Goal: Communication & Community: Answer question/provide support

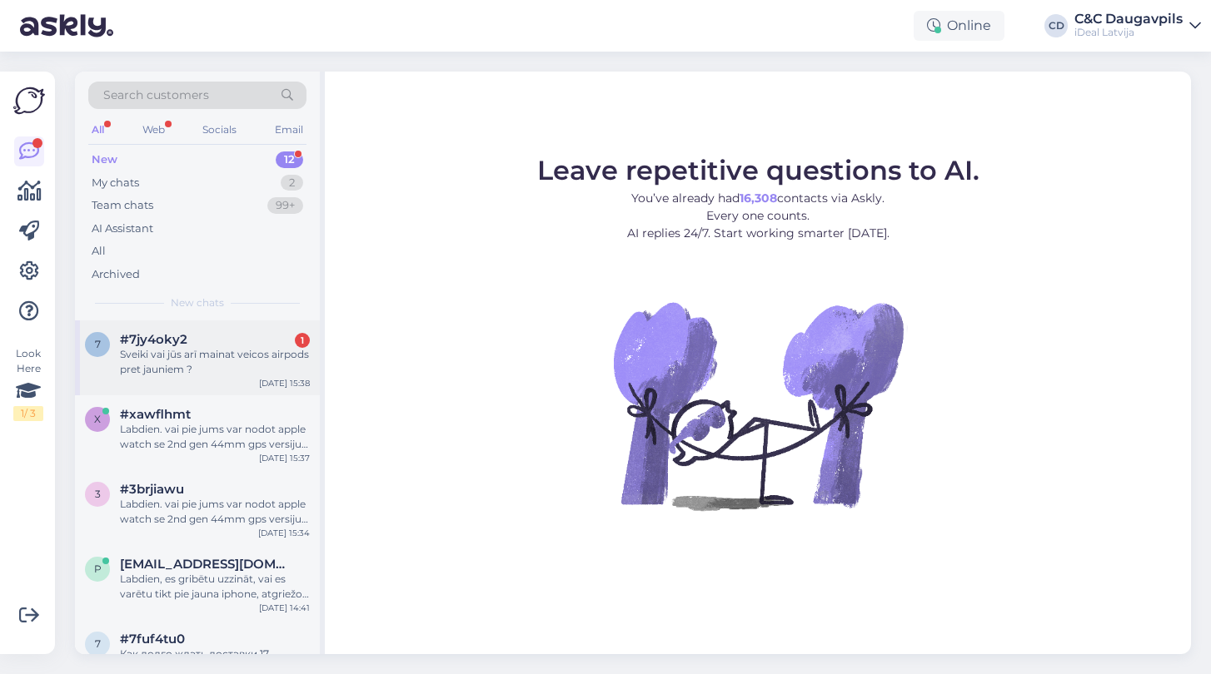
click at [208, 372] on div "Sveiki vai jūs arī mainat veicos airpods pret jauniem ?" at bounding box center [215, 362] width 190 height 30
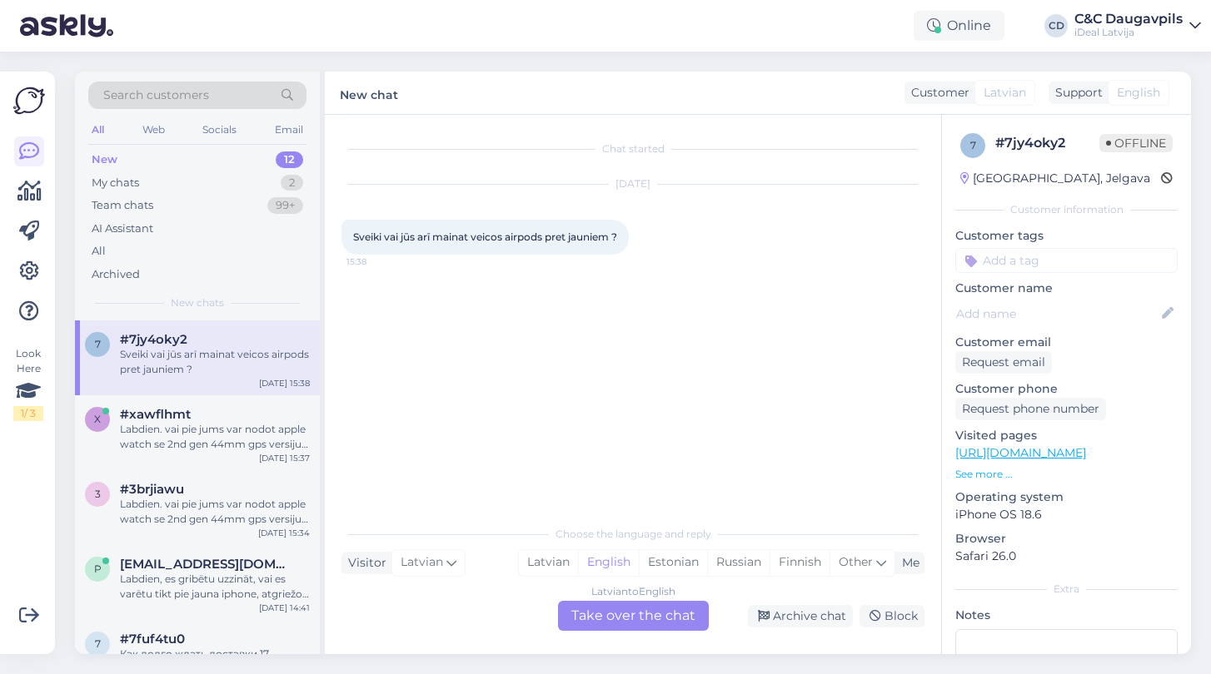
click at [586, 623] on div "Latvian to English Take over the chat" at bounding box center [633, 616] width 151 height 30
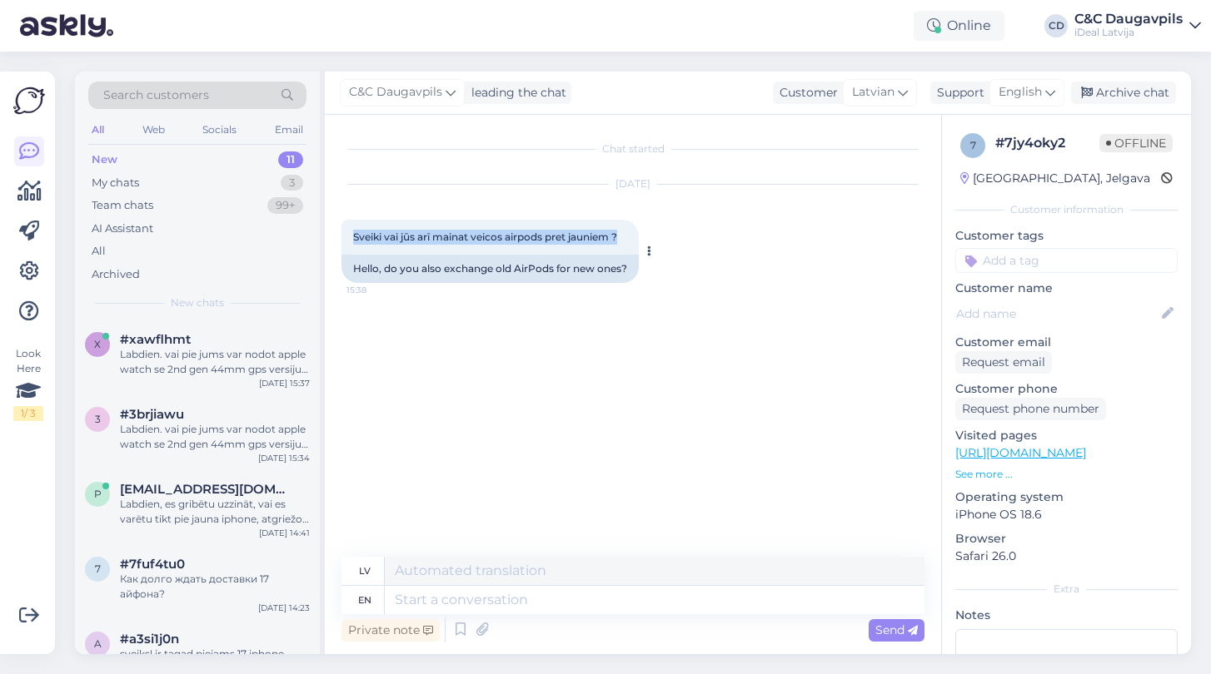
drag, startPoint x: 624, startPoint y: 236, endPoint x: 342, endPoint y: 236, distance: 281.4
click at [342, 236] on div "Sveiki vai jūs arī mainat veicos airpods pret jauniem ? 15:38" at bounding box center [489, 237] width 297 height 35
copy span "Sveiki vai jūs arī mainat veicos airpods pret jauniem ?"
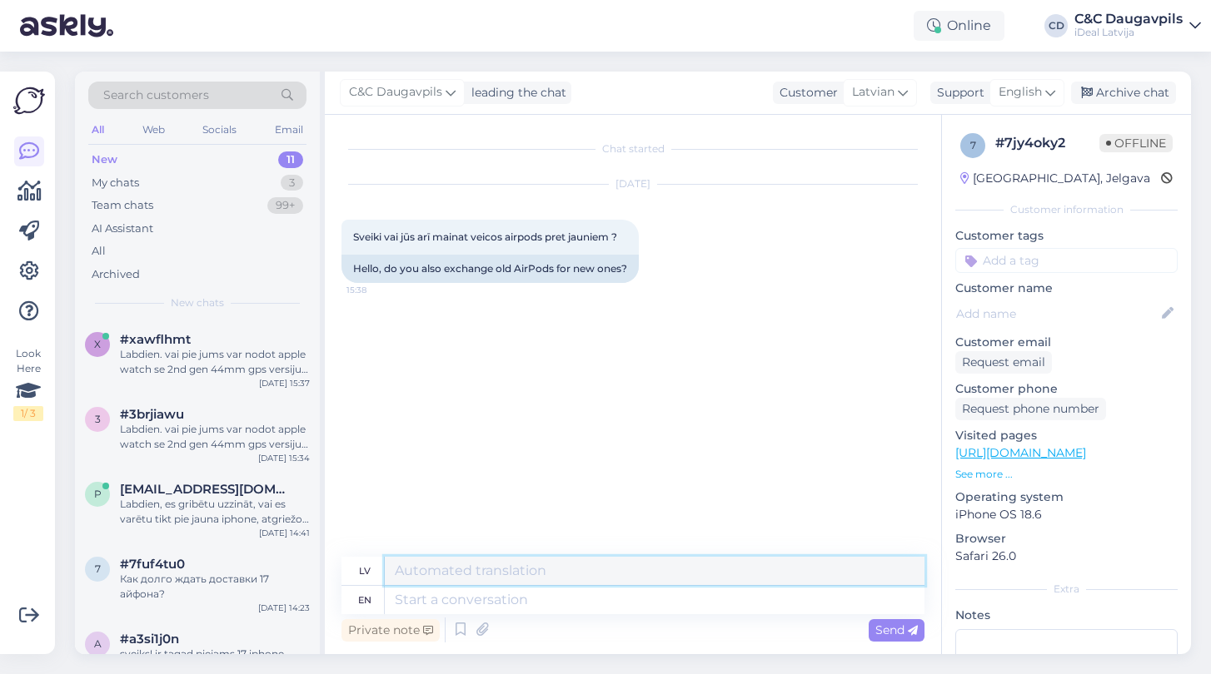
click at [486, 570] on textarea at bounding box center [655, 571] width 540 height 28
type textarea "Д"
type textarea "Labdien, jā. Varat atdot TradeIn un saņemt atlaidi jaunajam iericem."
paste textarea "Labdien! Jā, jūs varat nodot ierīci Trade-In programmā un saņemt atlaidi jaunai…"
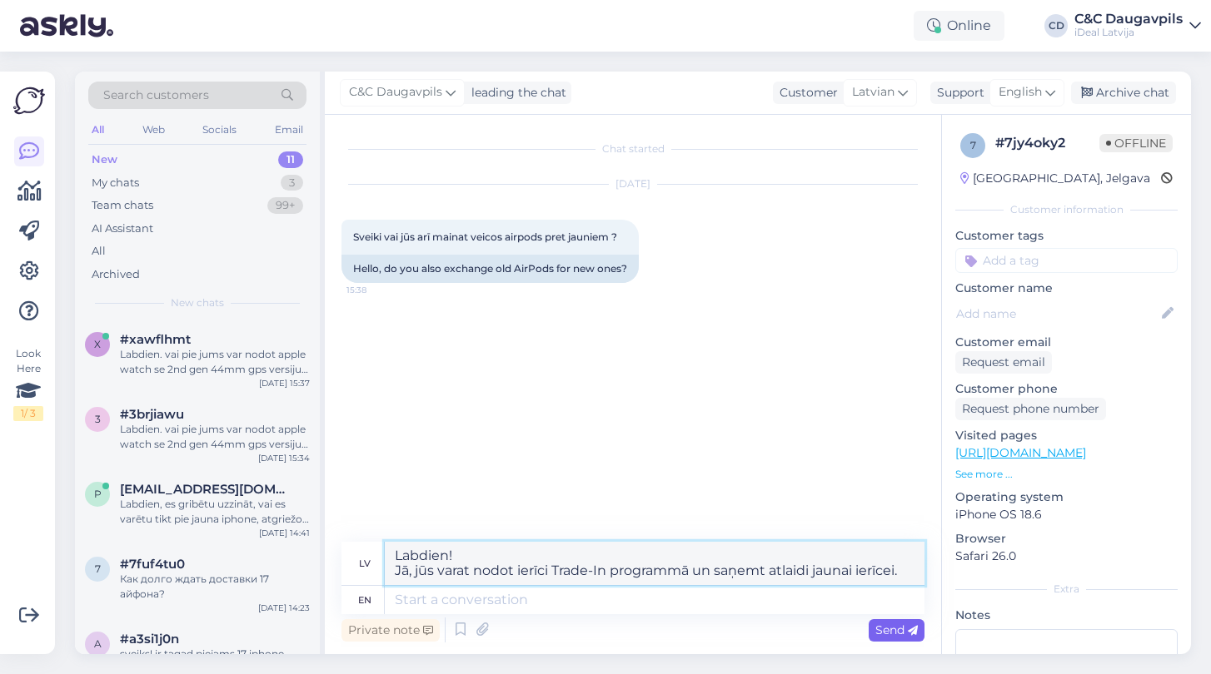
type textarea "Labdien! Jā, jūs varat nodot ierīci Trade-In programmā un saņemt atlaidi jaunai…"
click at [886, 625] on span "Send" at bounding box center [896, 630] width 42 height 15
click at [914, 635] on icon at bounding box center [913, 631] width 10 height 10
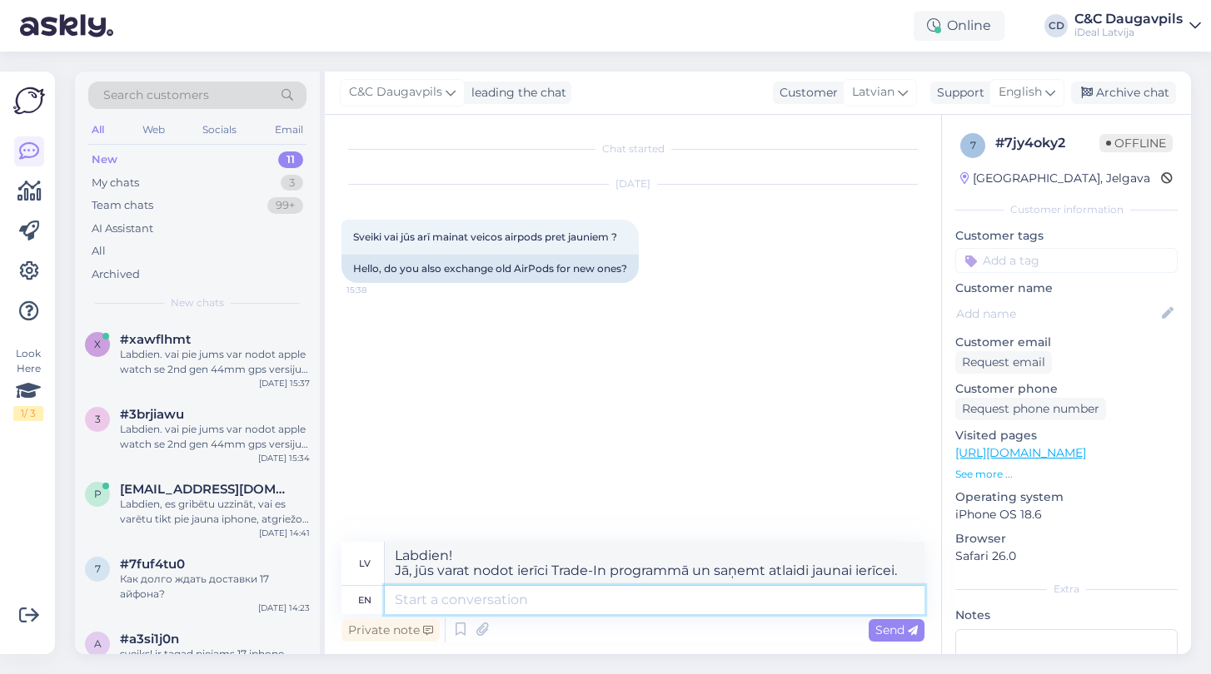
click at [755, 597] on textarea at bounding box center [655, 600] width 540 height 28
click at [905, 623] on span "Send" at bounding box center [896, 630] width 42 height 15
click at [496, 598] on textarea at bounding box center [655, 600] width 540 height 28
paste textarea "Hello! Yes, you can trade in your device and receive a discount on a new one."
type textarea "Hello! Yes, you can trade in your device and receive a discount on a new one."
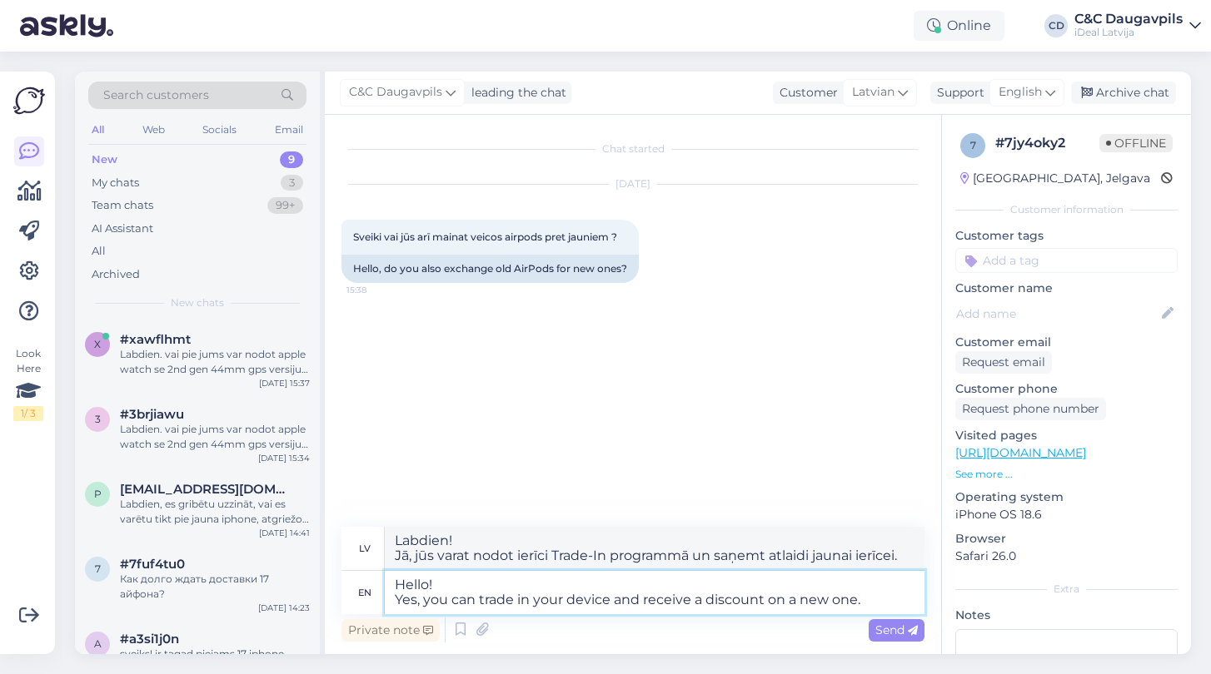
type textarea "Sveiki! Jā, jūs varat iemainīt savu ierīci un saņemt atlaidi jaunas ierīces ieg…"
type textarea "Hello! Yes, you can trade in your device and receive a discount on a new one."
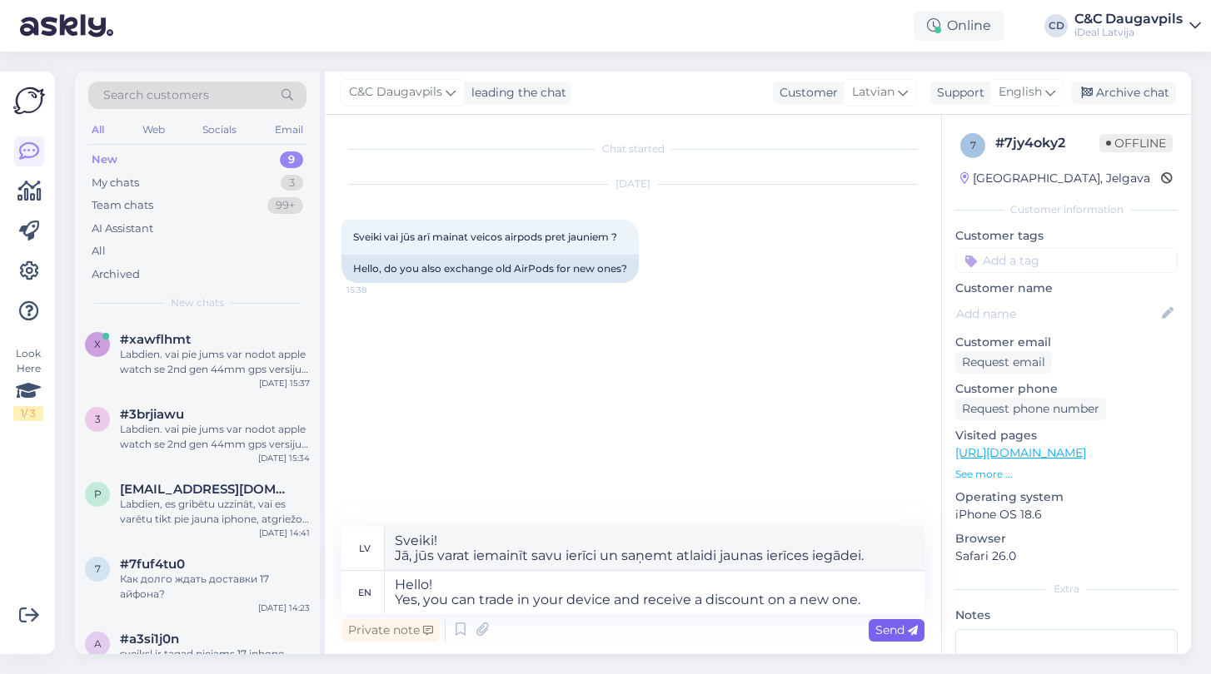
click at [892, 632] on span "Send" at bounding box center [896, 630] width 42 height 15
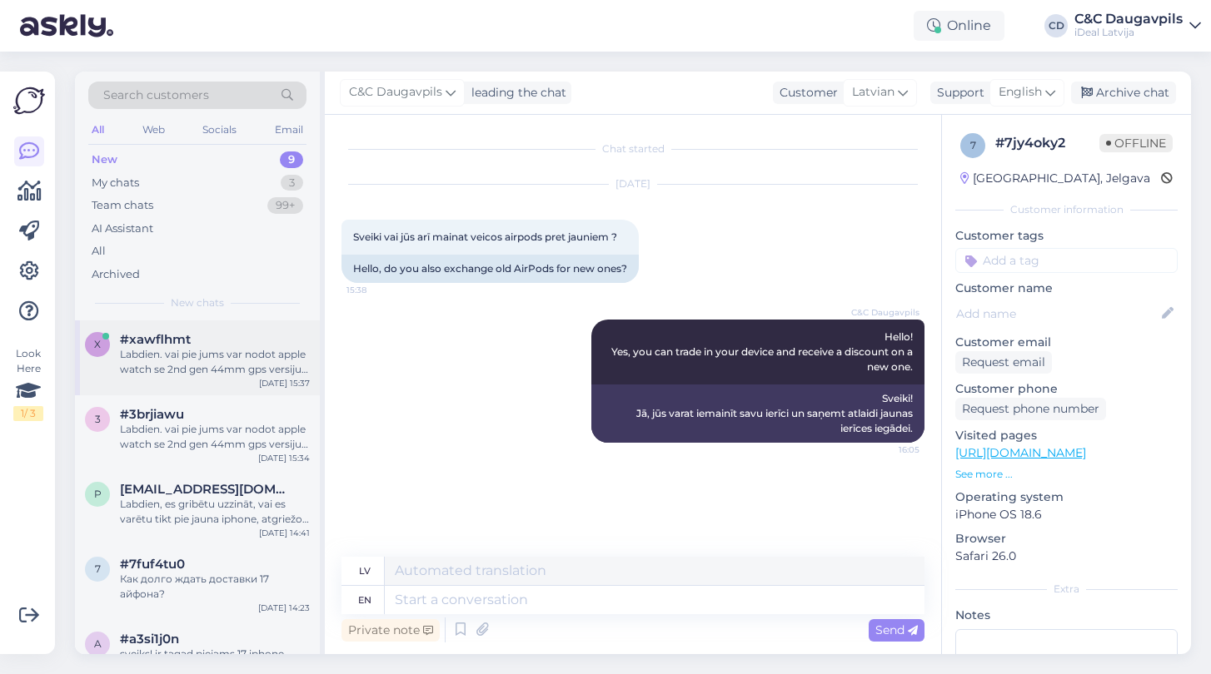
click at [217, 353] on div "Labdien. vai pie jums var nodot apple watch se 2nd gen 44mm gps versiju un ja v…" at bounding box center [215, 362] width 190 height 30
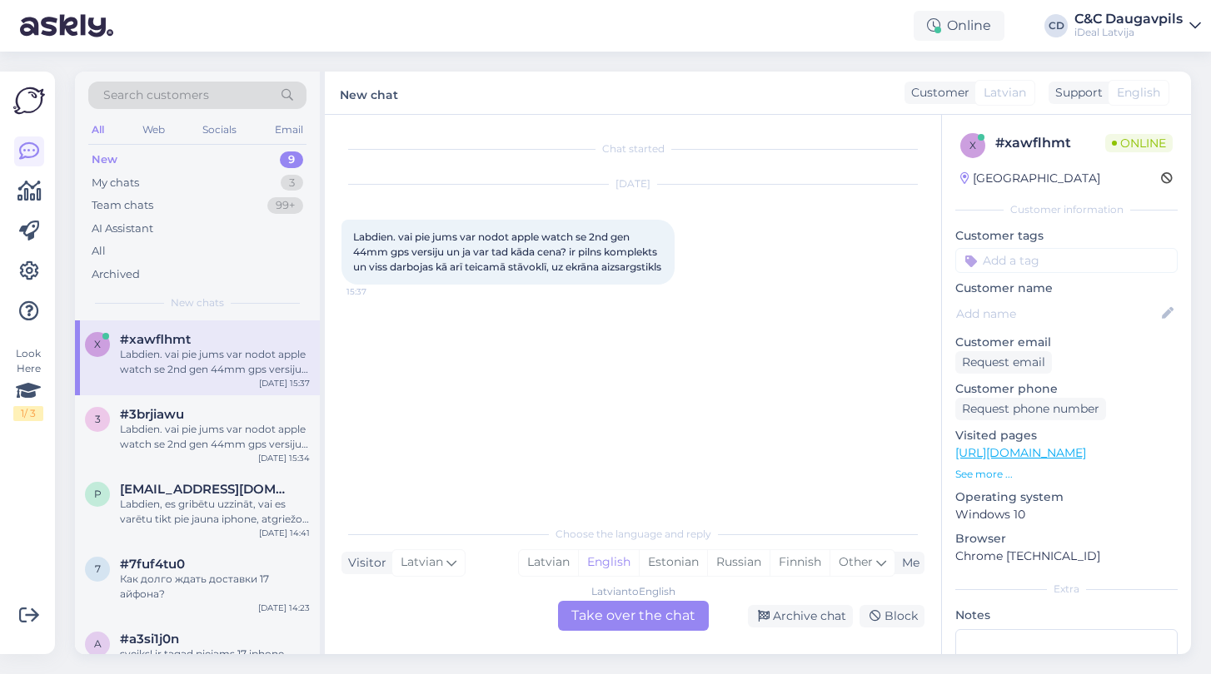
click at [586, 610] on div "Latvian to English Take over the chat" at bounding box center [633, 616] width 151 height 30
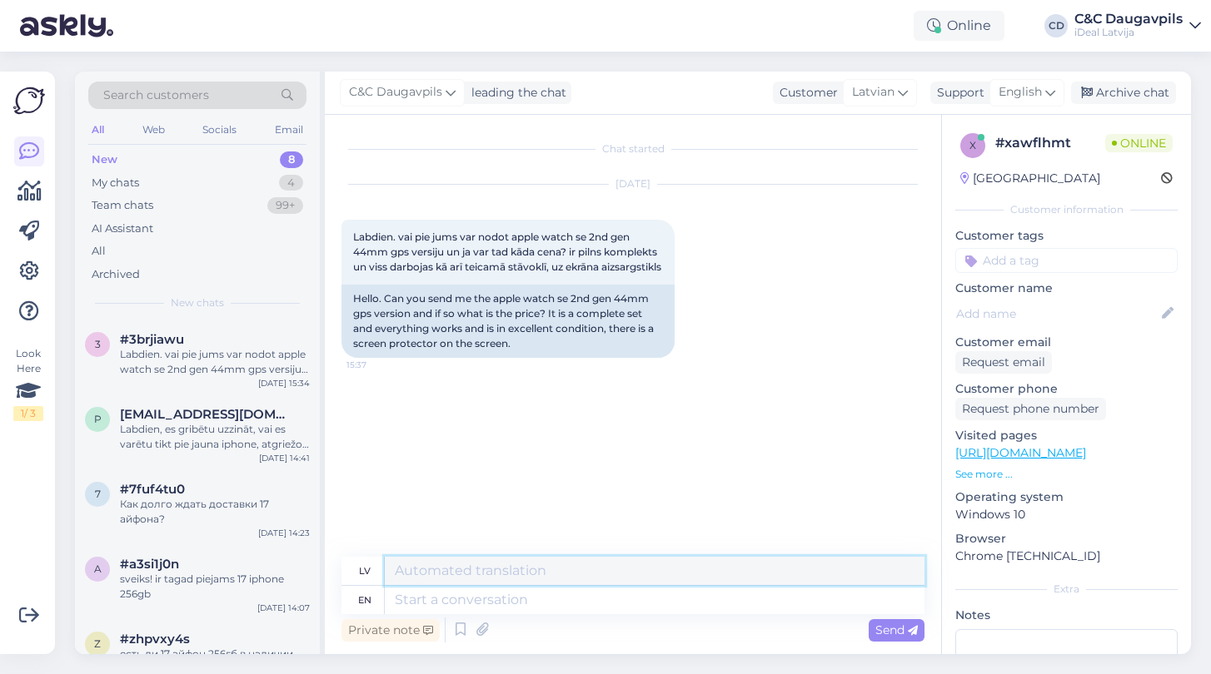
click at [523, 568] on textarea at bounding box center [655, 571] width 540 height 28
click at [1043, 97] on div "English" at bounding box center [1026, 92] width 75 height 27
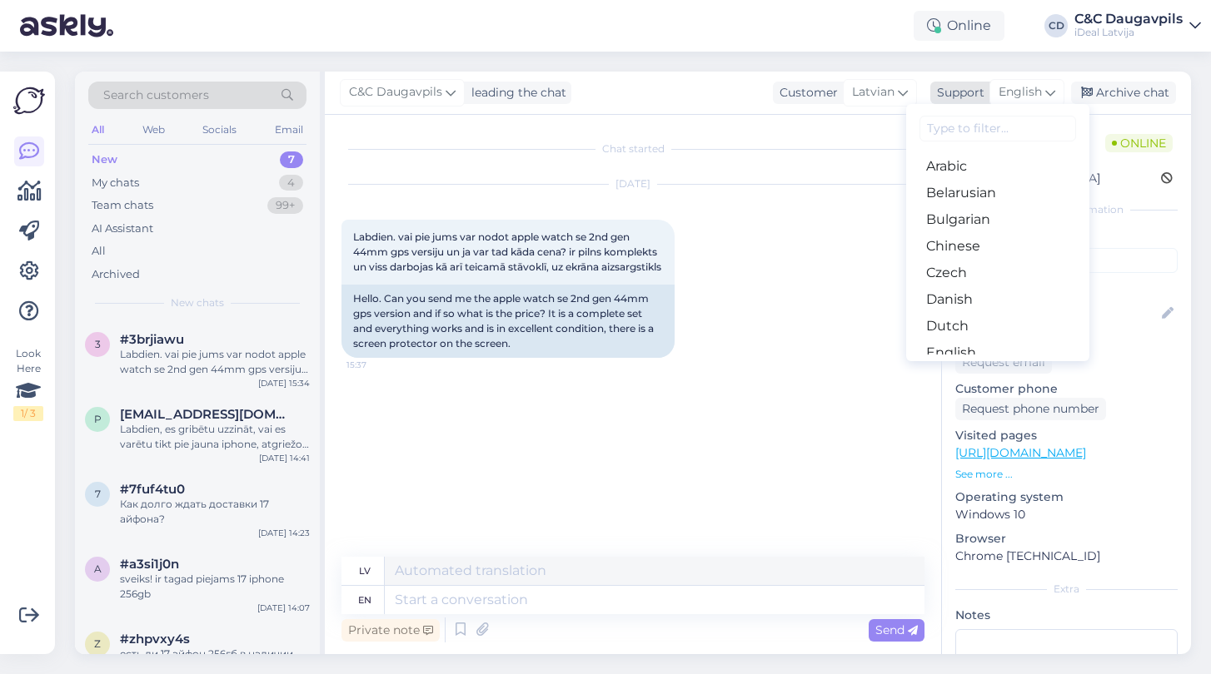
type input "д"
type input "l"
click at [986, 303] on link "Latvian" at bounding box center [997, 299] width 183 height 27
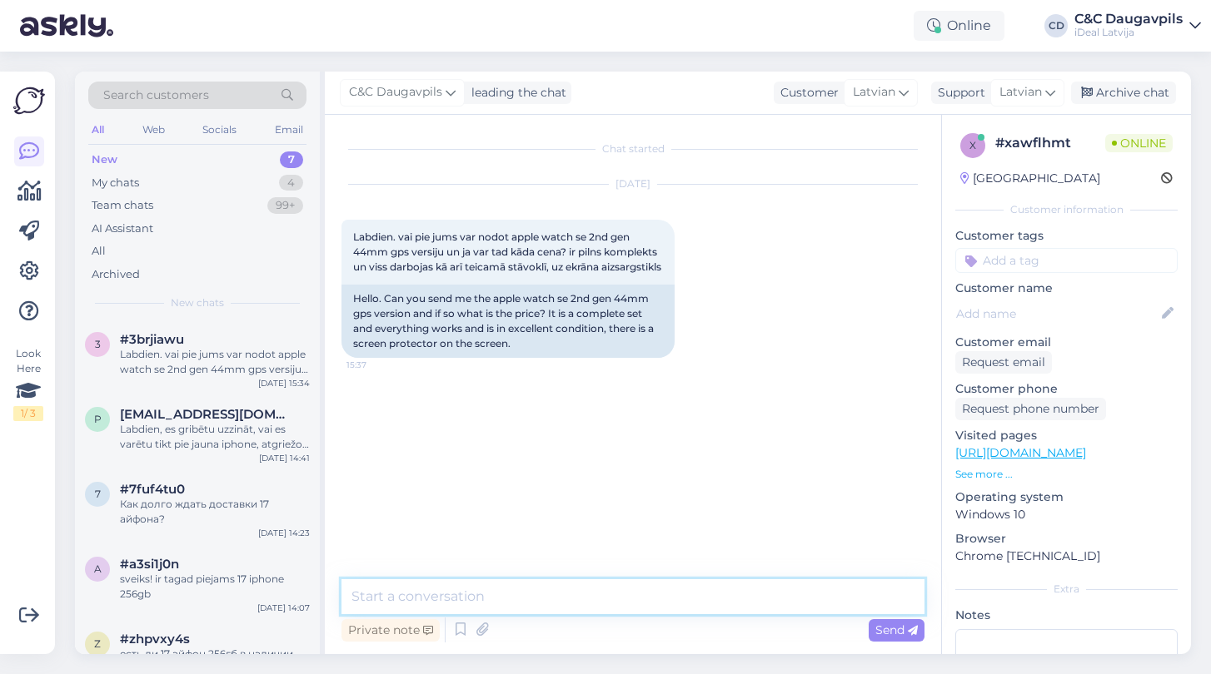
click at [426, 606] on textarea at bounding box center [632, 597] width 583 height 35
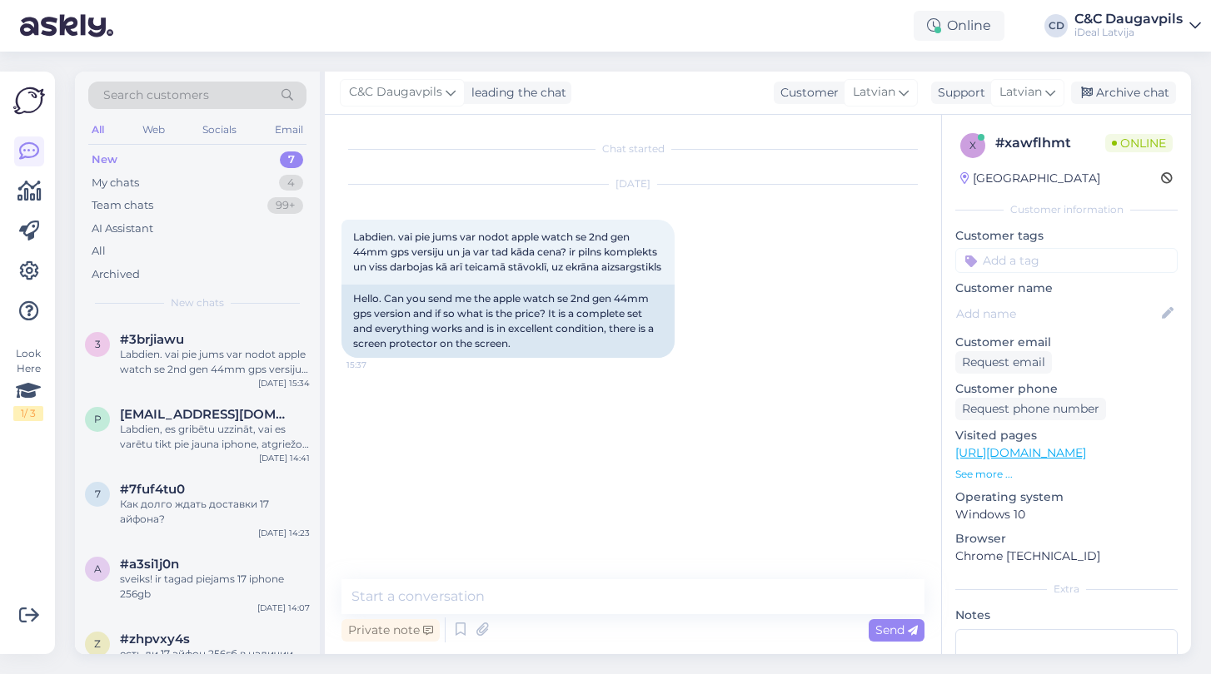
click at [580, 470] on div "Chat started [DATE] Labdien. vai pie jums var nodot apple watch se 2nd gen 44mm…" at bounding box center [640, 348] width 598 height 433
drag, startPoint x: 424, startPoint y: 283, endPoint x: 341, endPoint y: 229, distance: 99.3
click at [341, 229] on div "Chat started [DATE] Labdien. vai pie jums var nodot apple watch se 2nd gen 44mm…" at bounding box center [633, 385] width 616 height 540
copy span "Labdien. vai pie jums var nodot apple watch se 2nd gen 44mm gps versiju un ja v…"
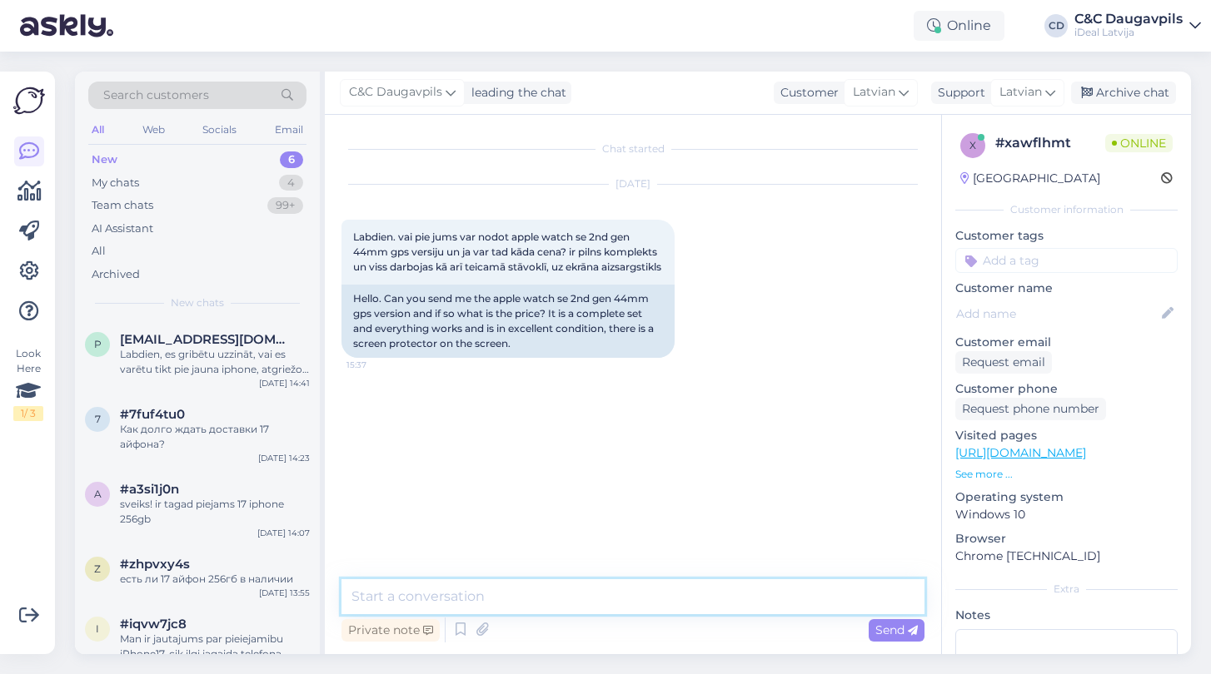
click at [451, 592] on textarea at bounding box center [632, 597] width 583 height 35
paste textarea "Labdien! Jā, Apple Watch SE 2nd Gen (44mm, GPS) iespējams nodot. Aptuveno vērtī…"
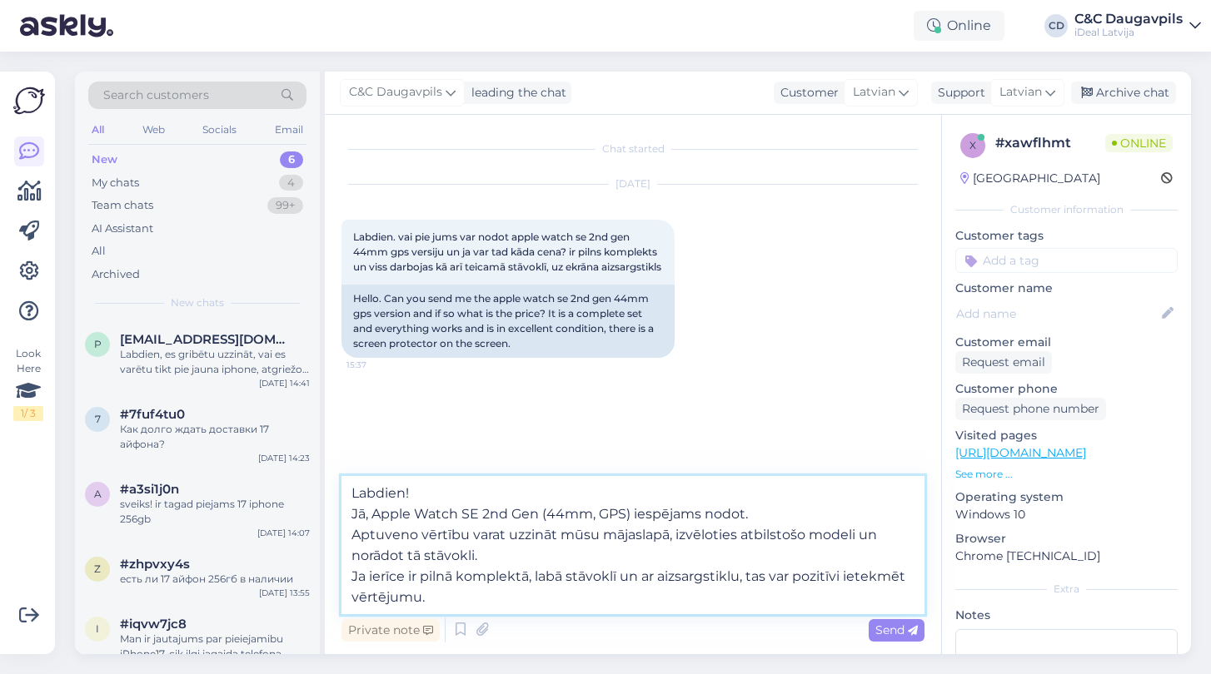
click at [480, 555] on textarea "Labdien! Jā, Apple Watch SE 2nd Gen (44mm, GPS) iespējams nodot. Aptuveno vērtī…" at bounding box center [632, 545] width 583 height 138
paste textarea "[URL][DOMAIN_NAME]"
type textarea "Labdien! Jā, Apple Watch SE 2nd Gen (44mm, GPS) iespējams nodot. Aptuveno vērtī…"
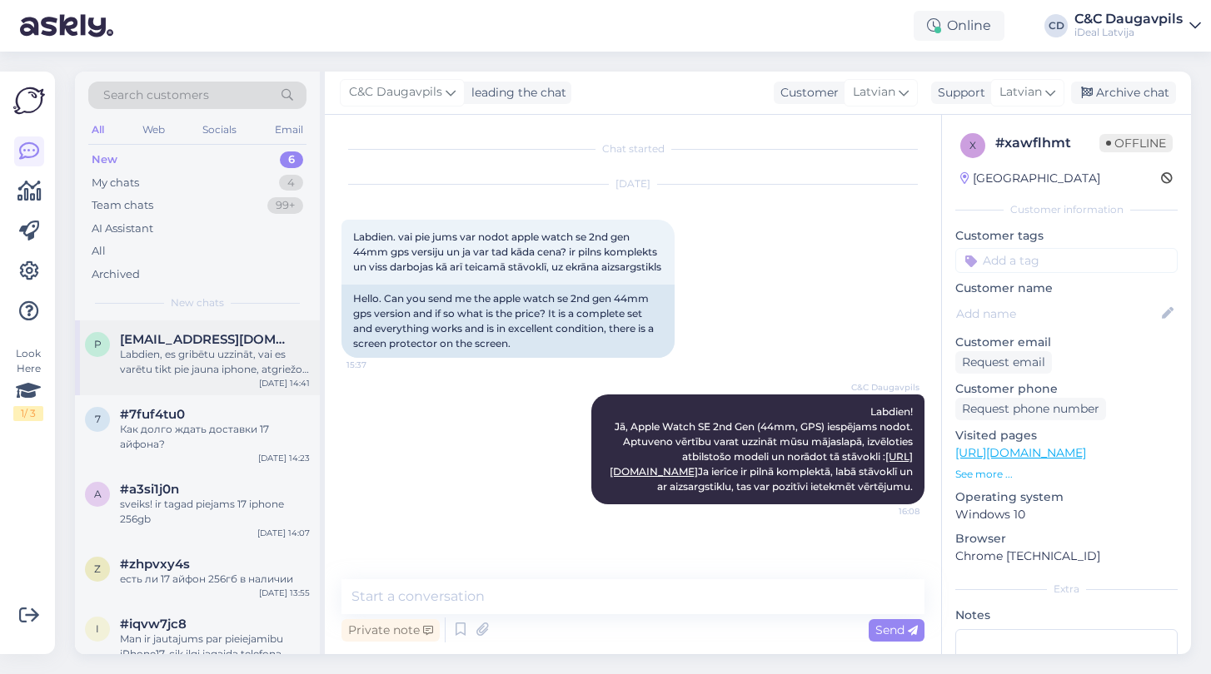
click at [200, 365] on div "Labdien, es gribētu uzzināt, vai es varētu tikt pie jauna iphone, atgriežot sav…" at bounding box center [215, 362] width 190 height 30
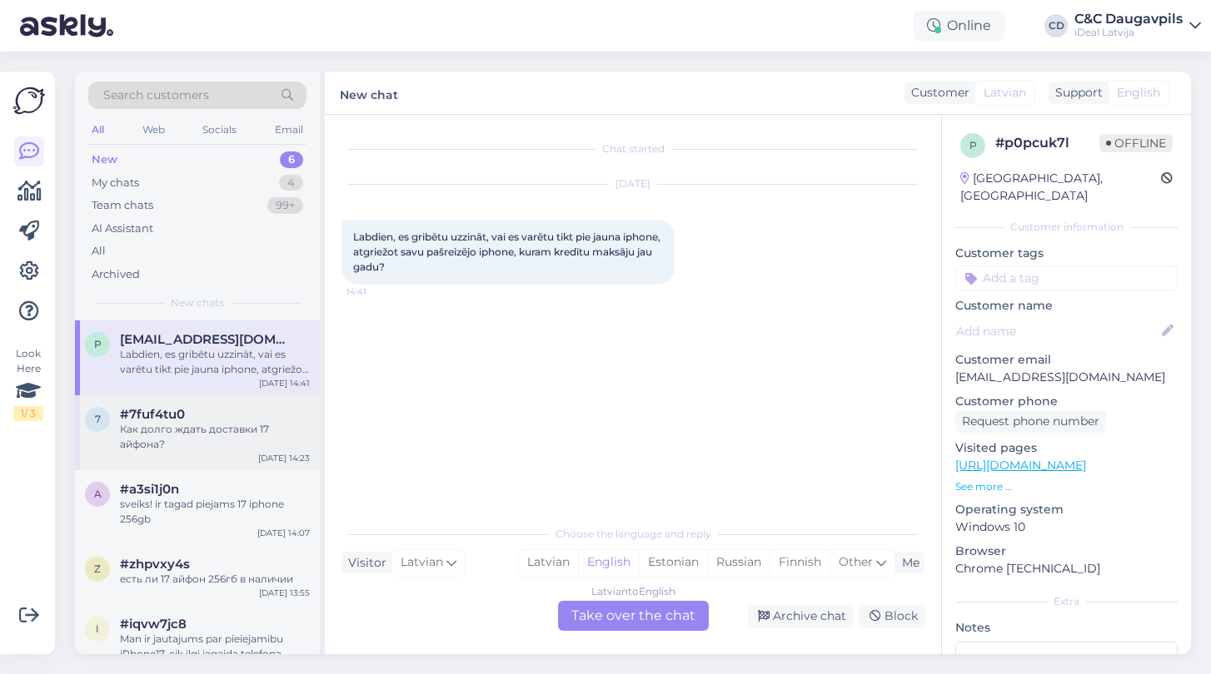
click at [165, 442] on div "Как долго ждать доставки 17 айфона?" at bounding box center [215, 437] width 190 height 30
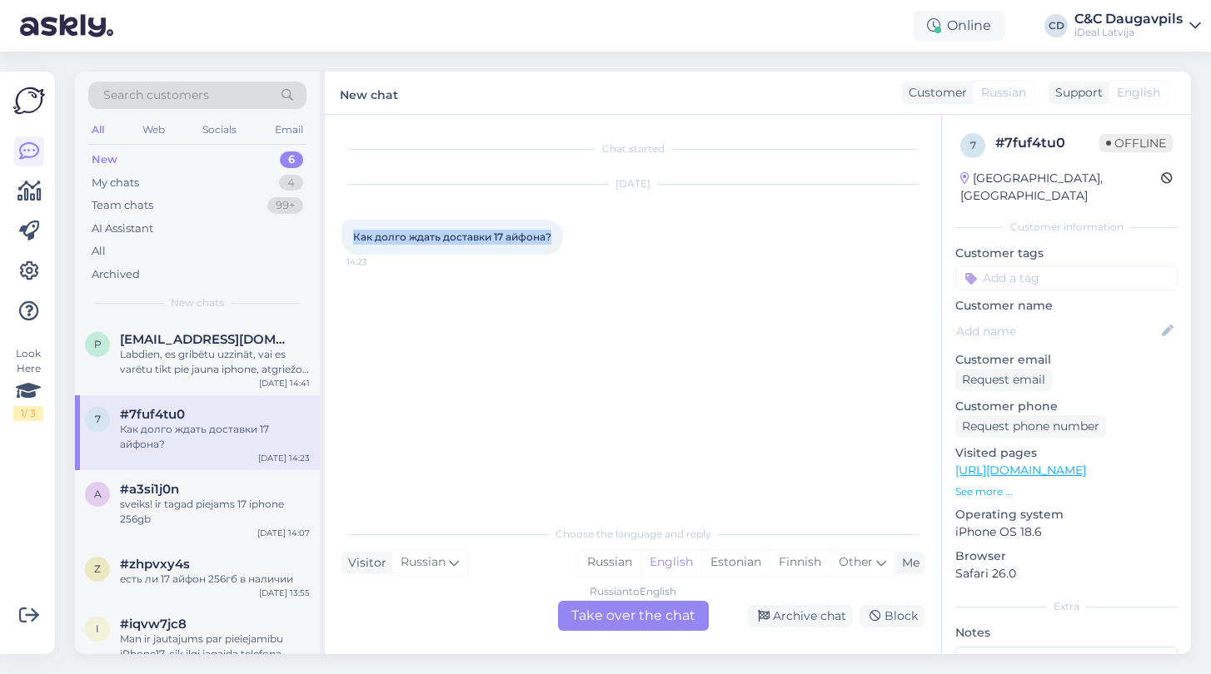
drag, startPoint x: 355, startPoint y: 234, endPoint x: 558, endPoint y: 247, distance: 203.6
click at [558, 247] on div "Как долго ждать доставки 17 айфона? 14:23" at bounding box center [451, 237] width 221 height 35
copy span "Как долго ждать доставки 17 айфона?"
click at [595, 623] on div "Russian to English Take over the chat" at bounding box center [633, 616] width 151 height 30
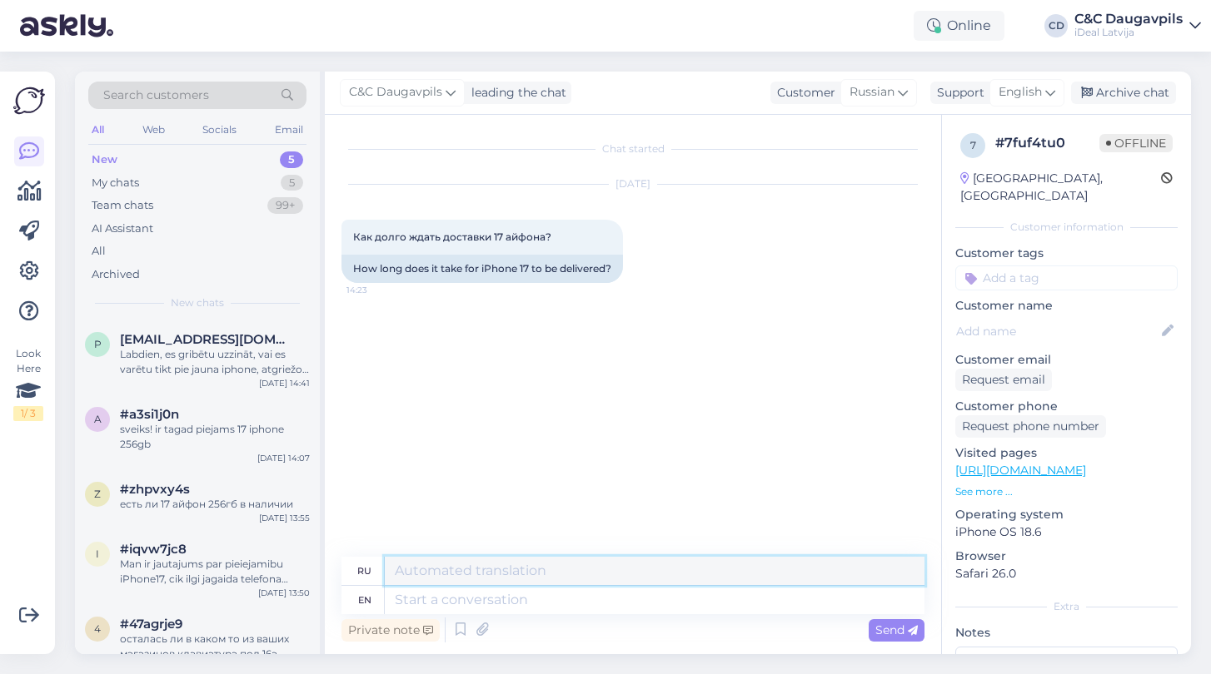
click at [439, 565] on textarea at bounding box center [655, 571] width 540 height 28
paste textarea "Здравствуйте! Благодарим за интерес к iPhone 17! На данный момент точные сроки …"
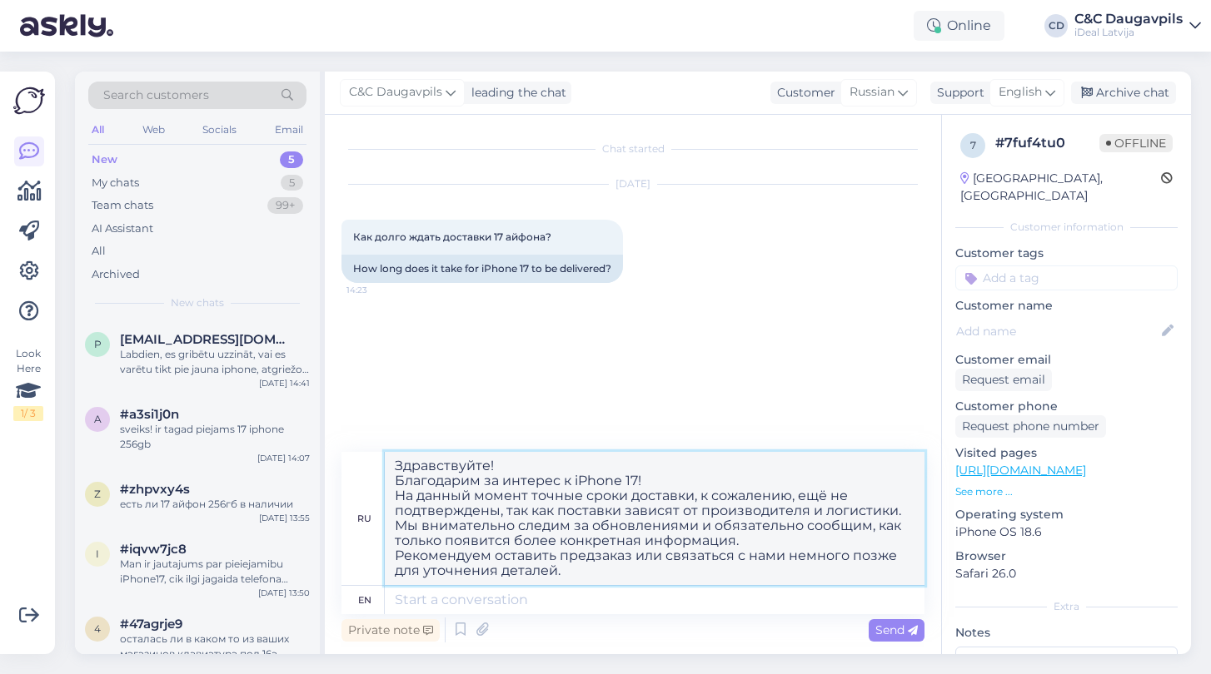
type textarea "Здравствуйте! Благодарим за интерес к iPhone 17! На данный момент точные сроки …"
click at [691, 394] on div "Chat started [DATE] Как долго ждать доставки 17 айфона? 14:23 How long does it …" at bounding box center [640, 285] width 598 height 306
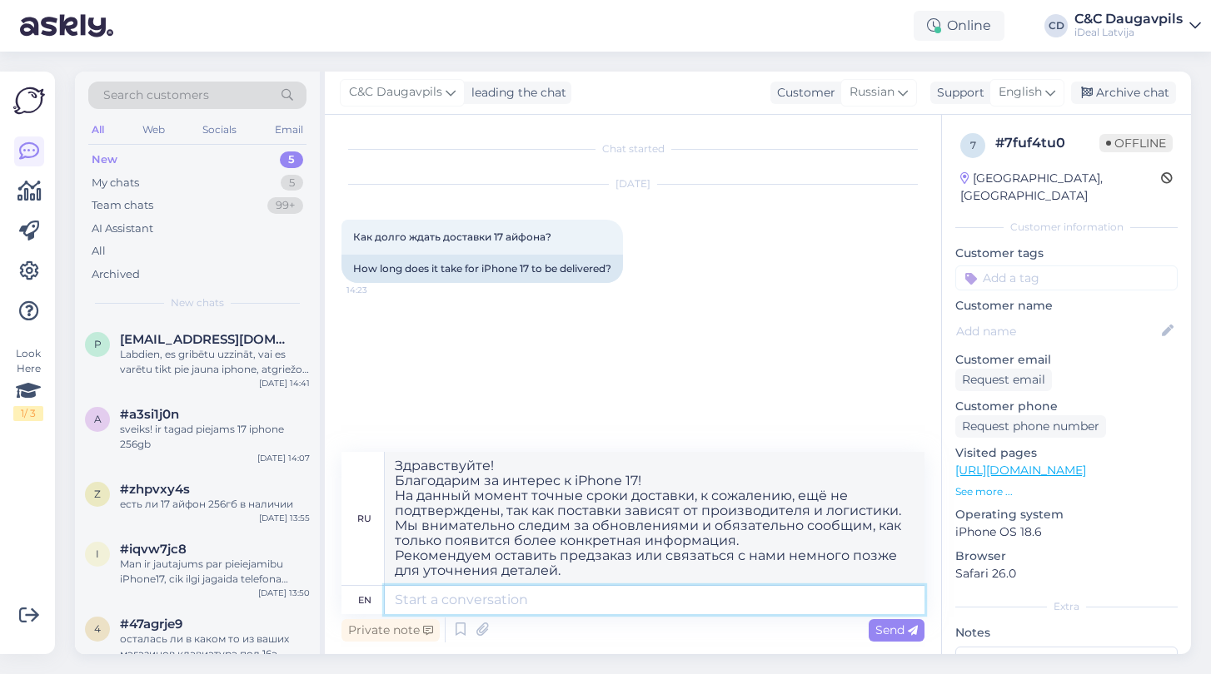
click at [511, 597] on textarea at bounding box center [655, 600] width 540 height 28
click at [881, 637] on span "Send" at bounding box center [896, 630] width 42 height 15
click at [446, 605] on textarea at bounding box center [655, 600] width 540 height 28
paste textarea "Hello! Thank you for your interest in the iPhone 17! At the moment, the exact d…"
type textarea "Hello! Thank you for your interest in the iPhone 17! At the moment, the exact d…"
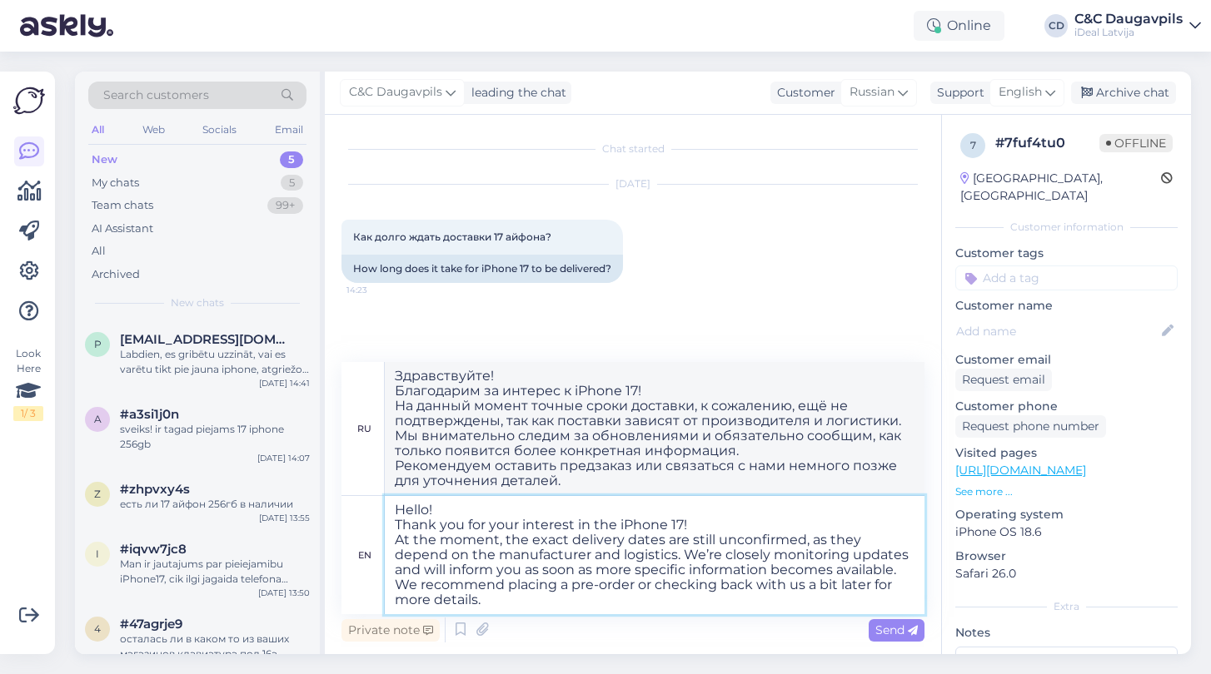
type textarea "Здравствуйте! Благодарим вас за интерес к iPhone 17! Точные даты поставки пока …"
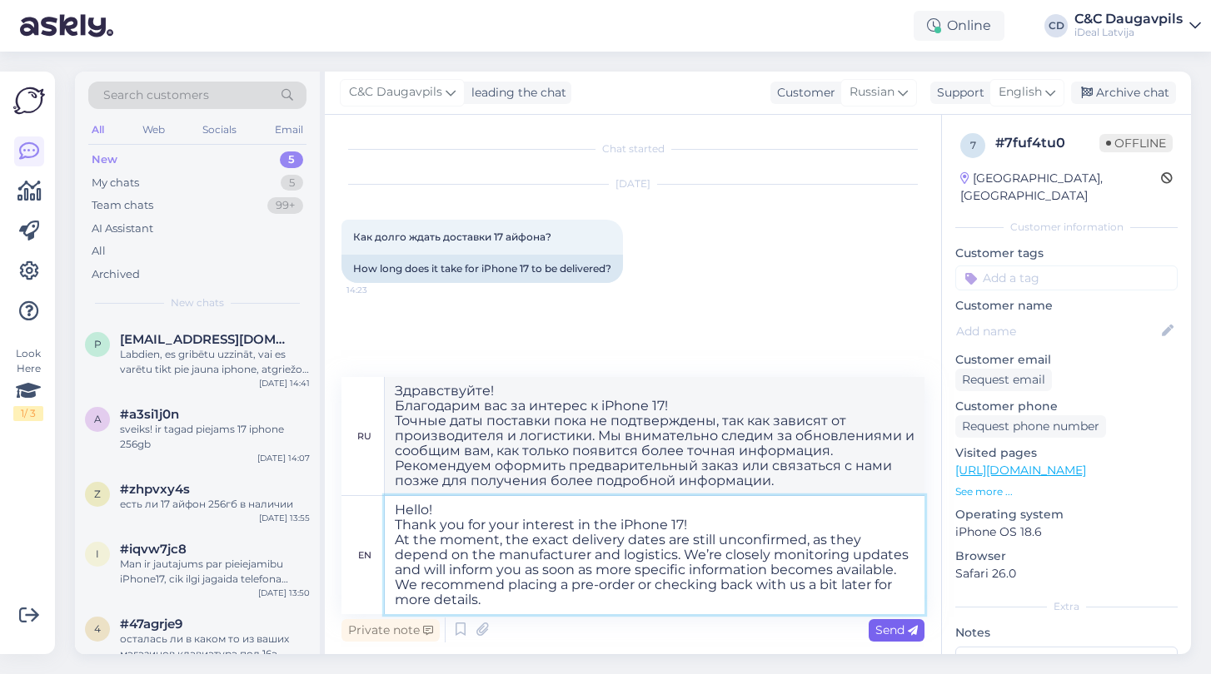
type textarea "Hello! Thank you for your interest in the iPhone 17! At the moment, the exact d…"
click at [882, 625] on span "Send" at bounding box center [896, 630] width 42 height 15
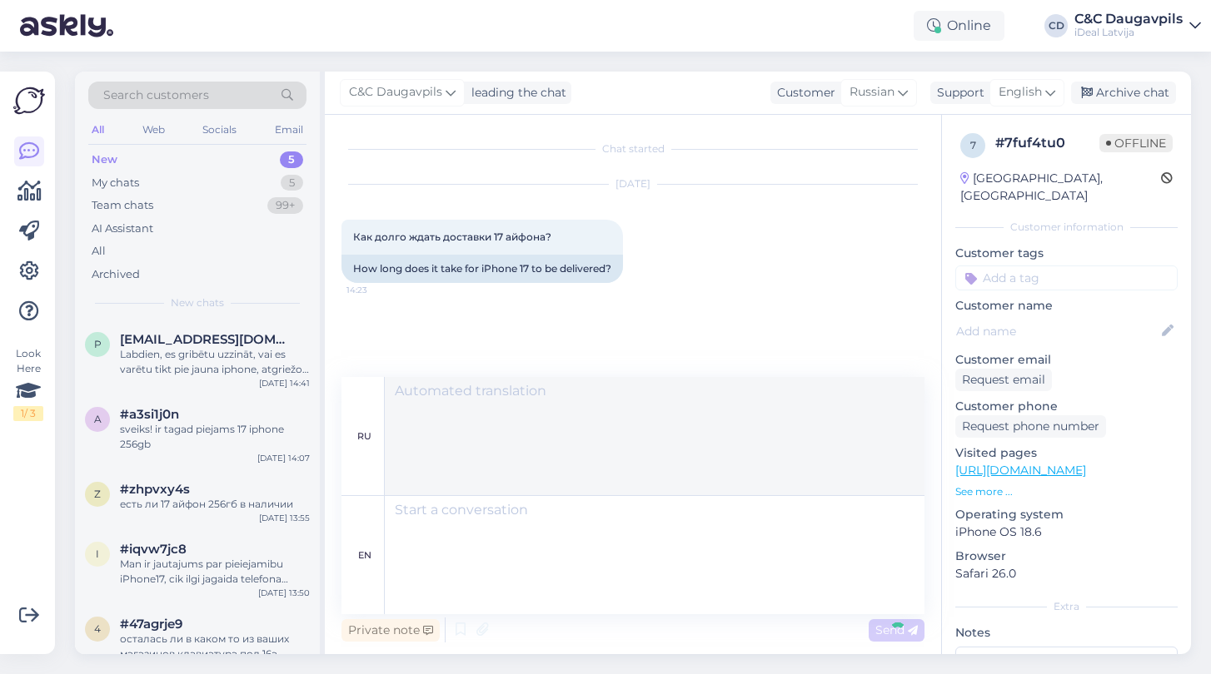
scroll to position [84, 0]
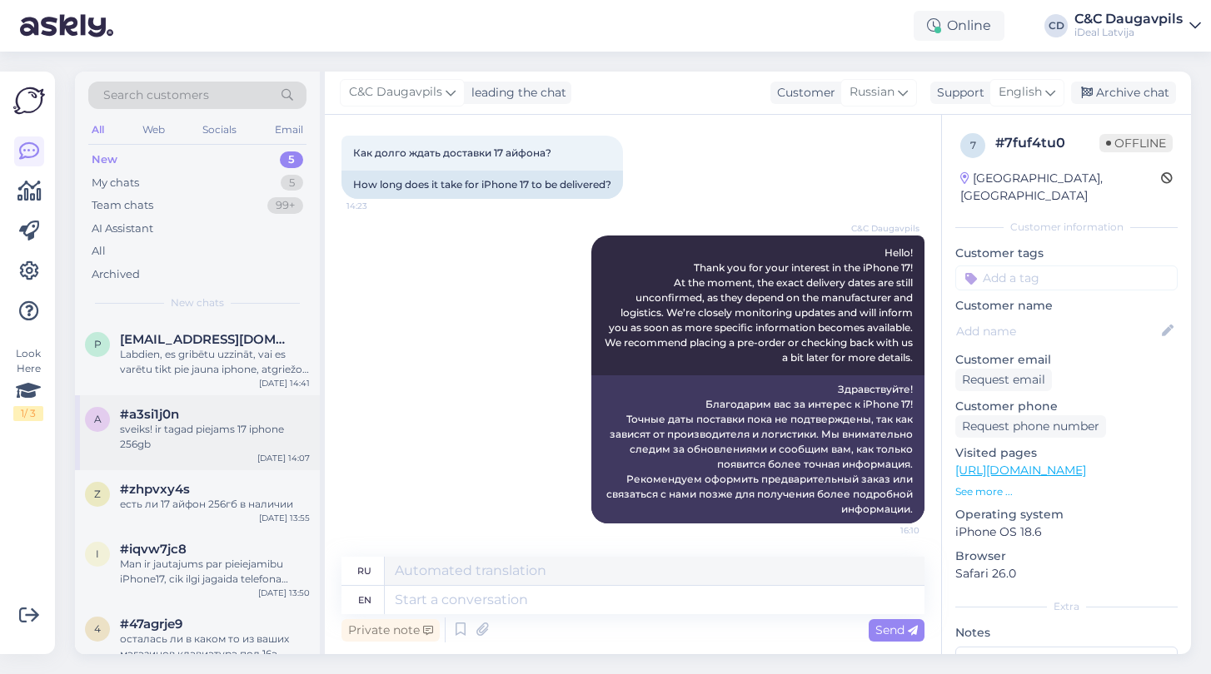
click at [182, 445] on div "sveiks! ir tagad piejams 17 iphone 256gb" at bounding box center [215, 437] width 190 height 30
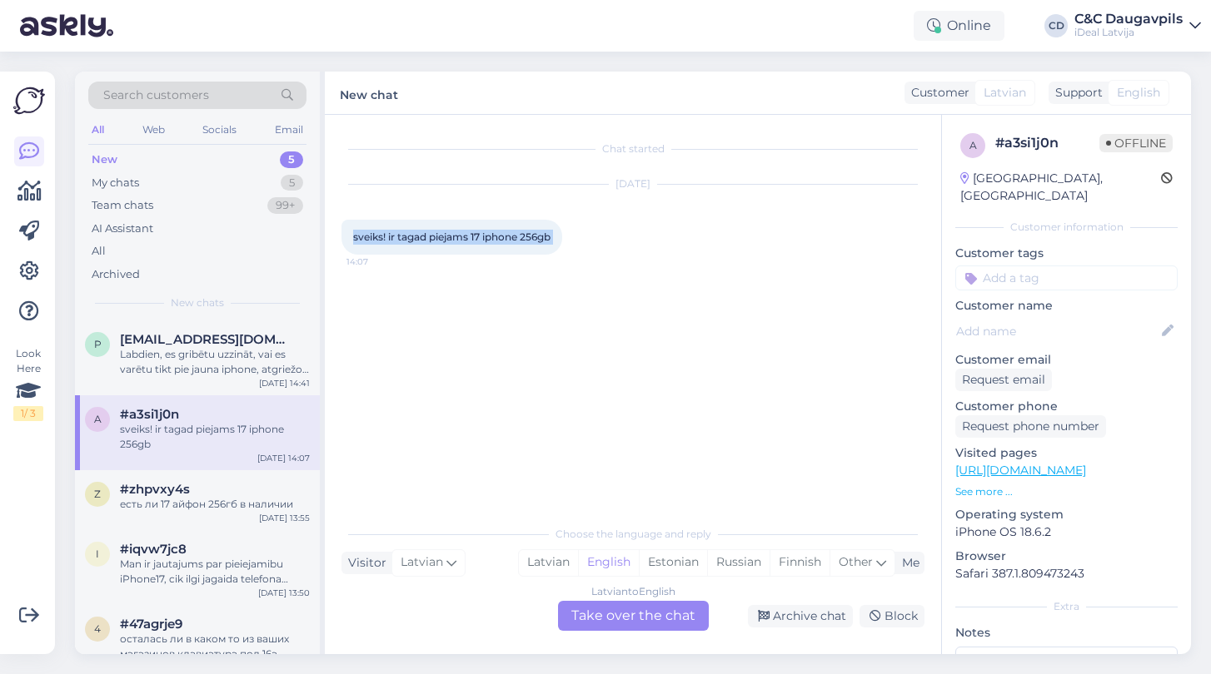
drag, startPoint x: 351, startPoint y: 239, endPoint x: 571, endPoint y: 243, distance: 219.9
click at [562, 243] on div "sveiks! ir tagad piejams 17 iphone 256gb 14:07" at bounding box center [451, 237] width 221 height 35
copy div "sveiks! ir tagad piejams 17 iphone 256gb 14:07"
click at [644, 623] on div "Latvian to English Take over the chat" at bounding box center [633, 616] width 151 height 30
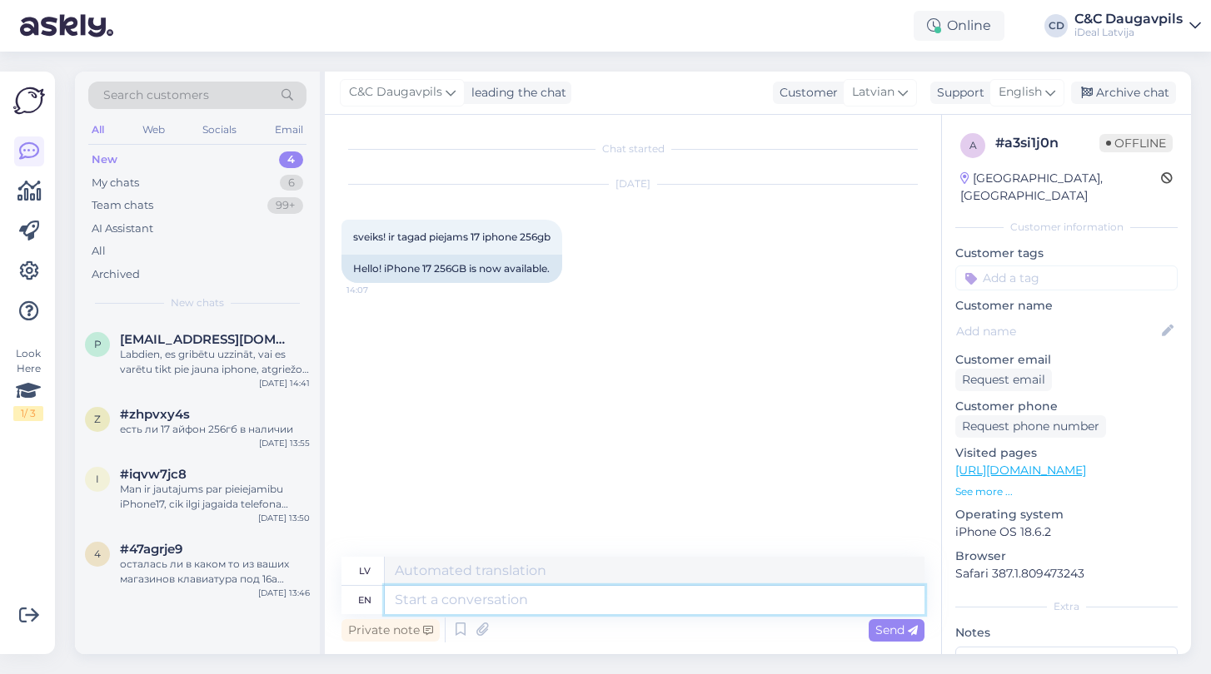
click at [430, 597] on textarea at bounding box center [655, 600] width 540 height 28
paste textarea "Sveiki! Diemžēl šobrīd iPhone 17 (256 GB) nav pieejams uz vietas. Tomēr jūs var…"
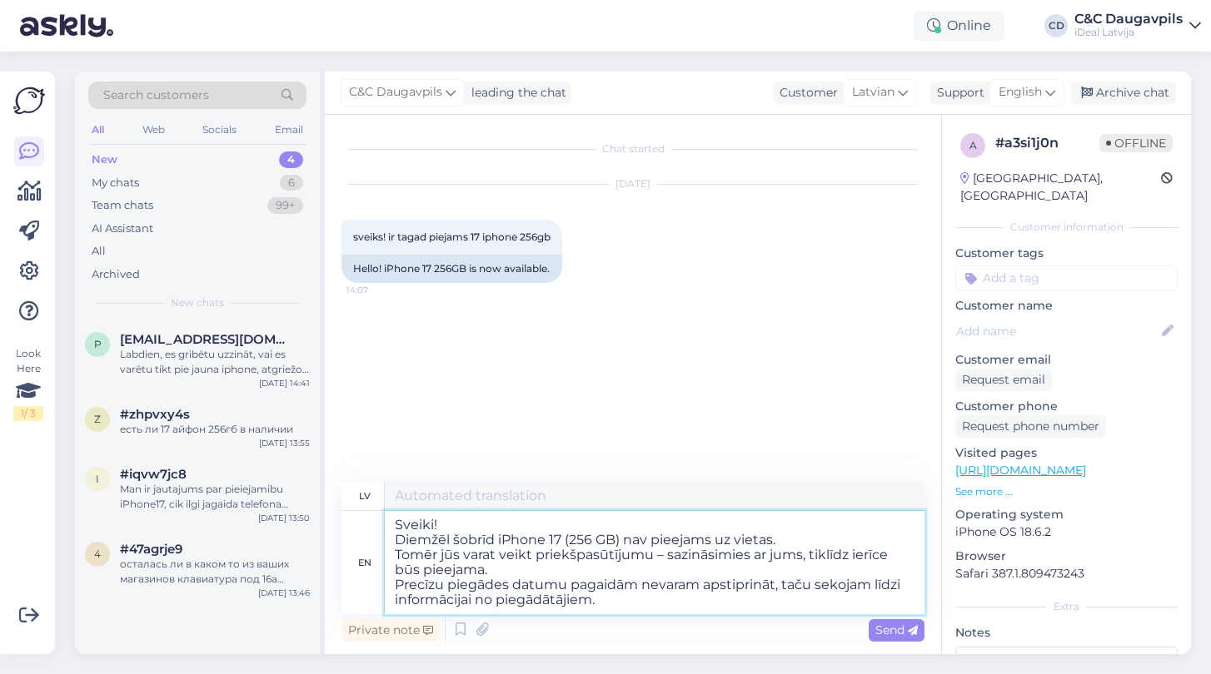
type textarea "Sveiki! Diemžēl šobrīd iPhone 17 (256 GB) nav pieejams uz vietas. Tomēr jūs var…"
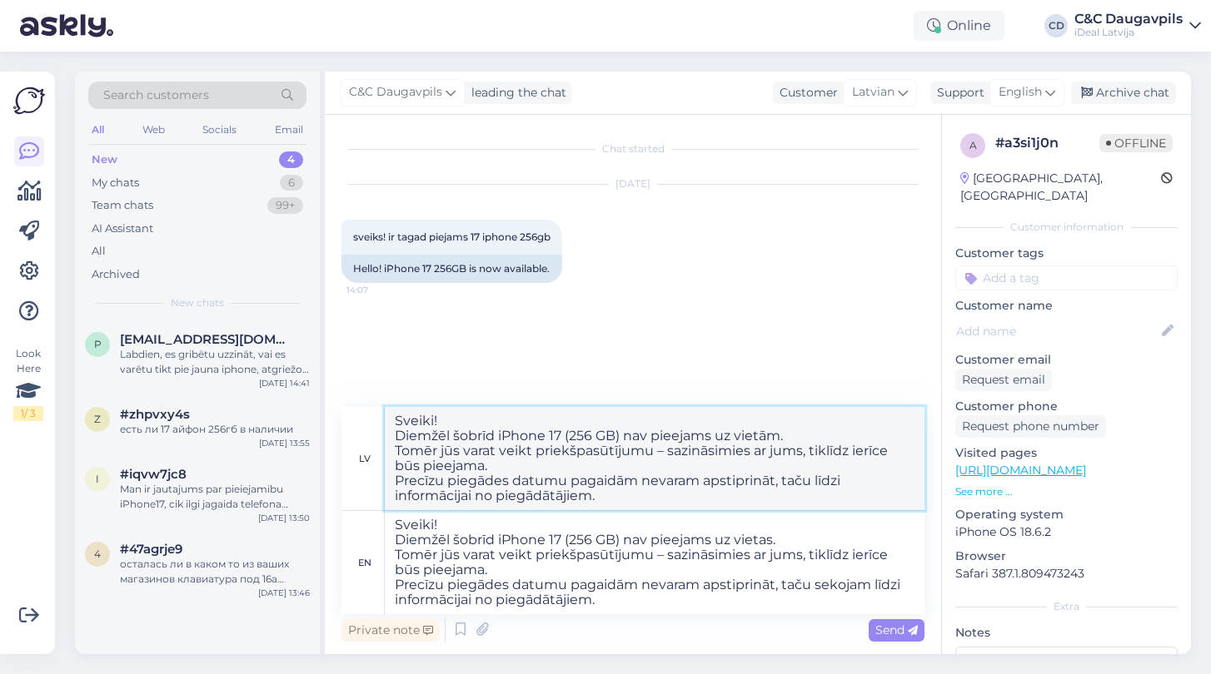
click at [427, 494] on textarea "Sveiki! Diemžēl šobrīd iPhone 17 (256 GB) nav pieejams uz vietām. Tomēr jūs var…" at bounding box center [655, 458] width 540 height 103
paste textarea "Sveiki! Diemžēl šobrīd iPhone 17 (256 GB) nav pieejams uz vietas. Tomēr jūs var…"
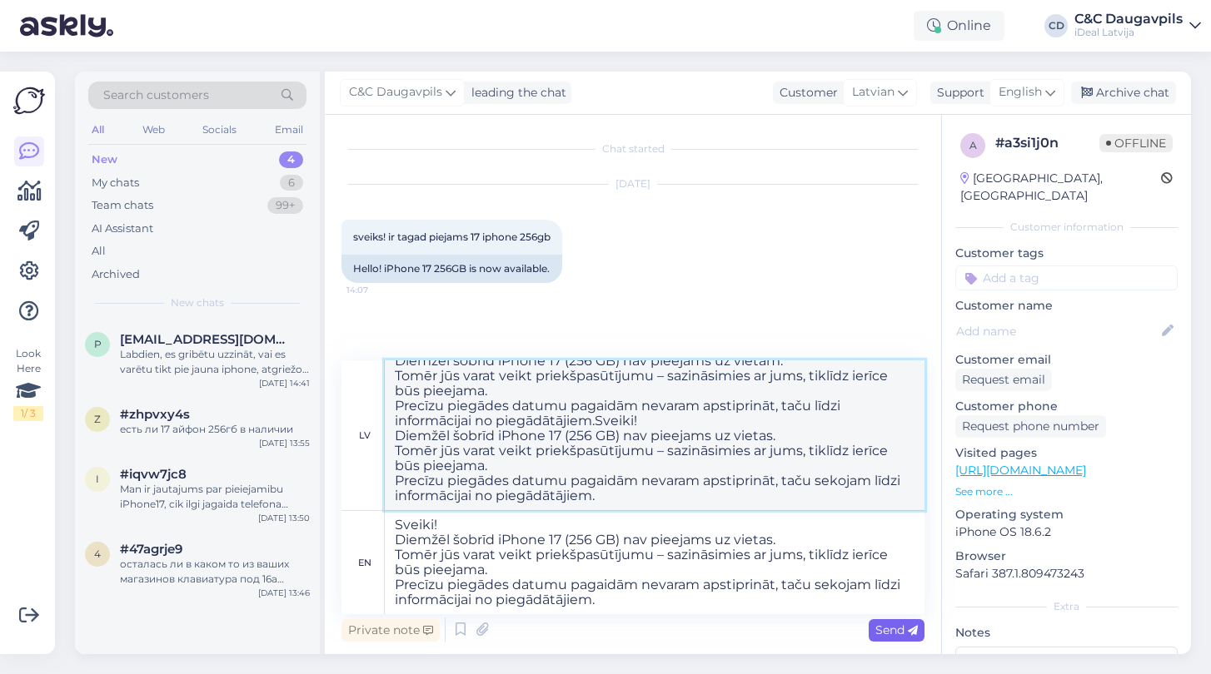
type textarea "Sveiki! Diemžēl šobrīd iPhone 17 (256 GB) nav pieejams uz vietām. Tomēr jūs var…"
click at [897, 630] on span "Send" at bounding box center [896, 630] width 42 height 15
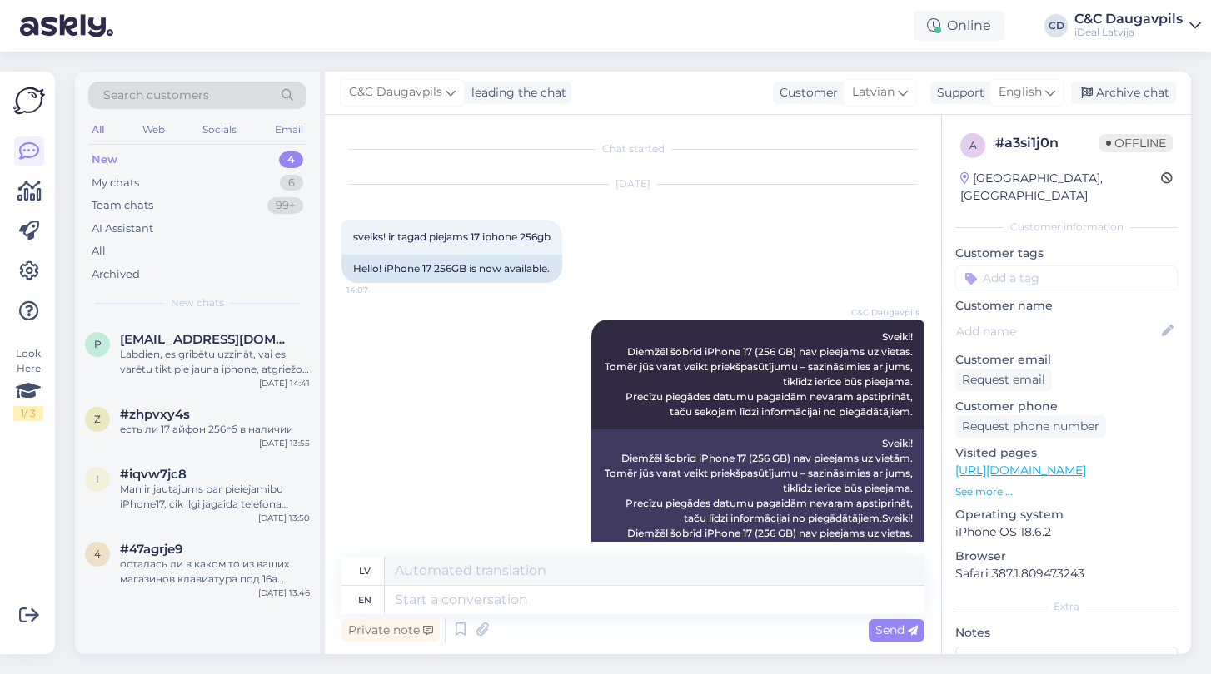
scroll to position [0, 0]
click at [1034, 97] on span "English" at bounding box center [1019, 92] width 43 height 18
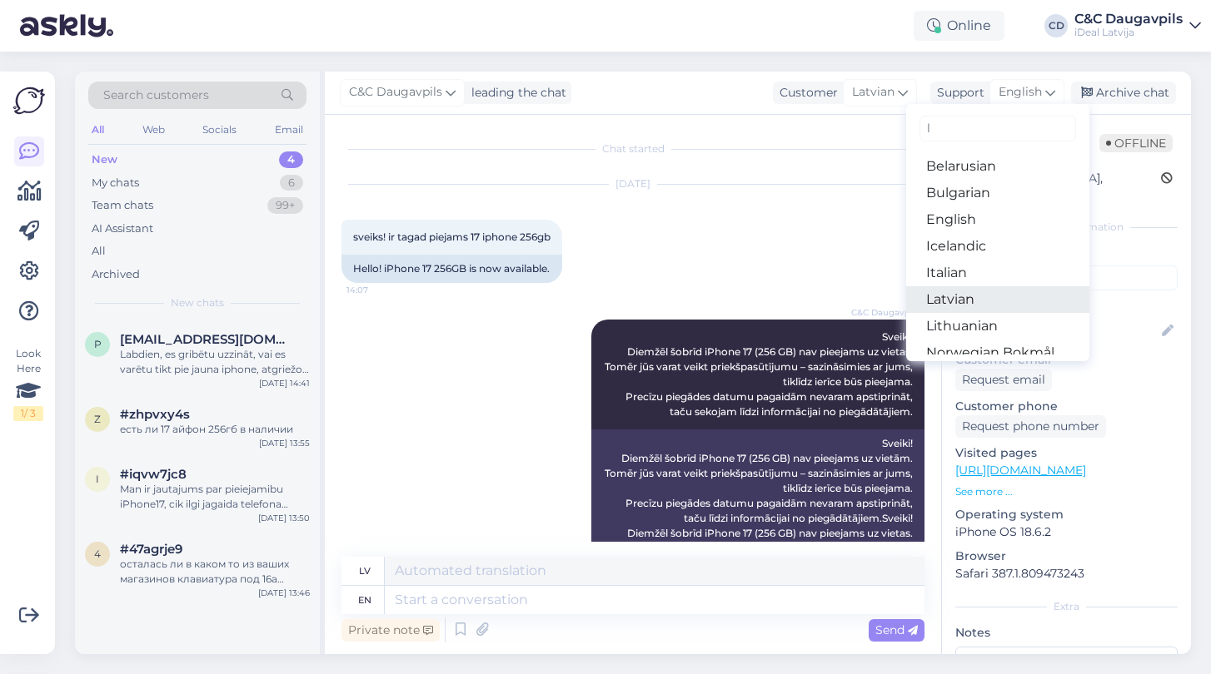
click at [954, 306] on link "Latvian" at bounding box center [997, 299] width 183 height 27
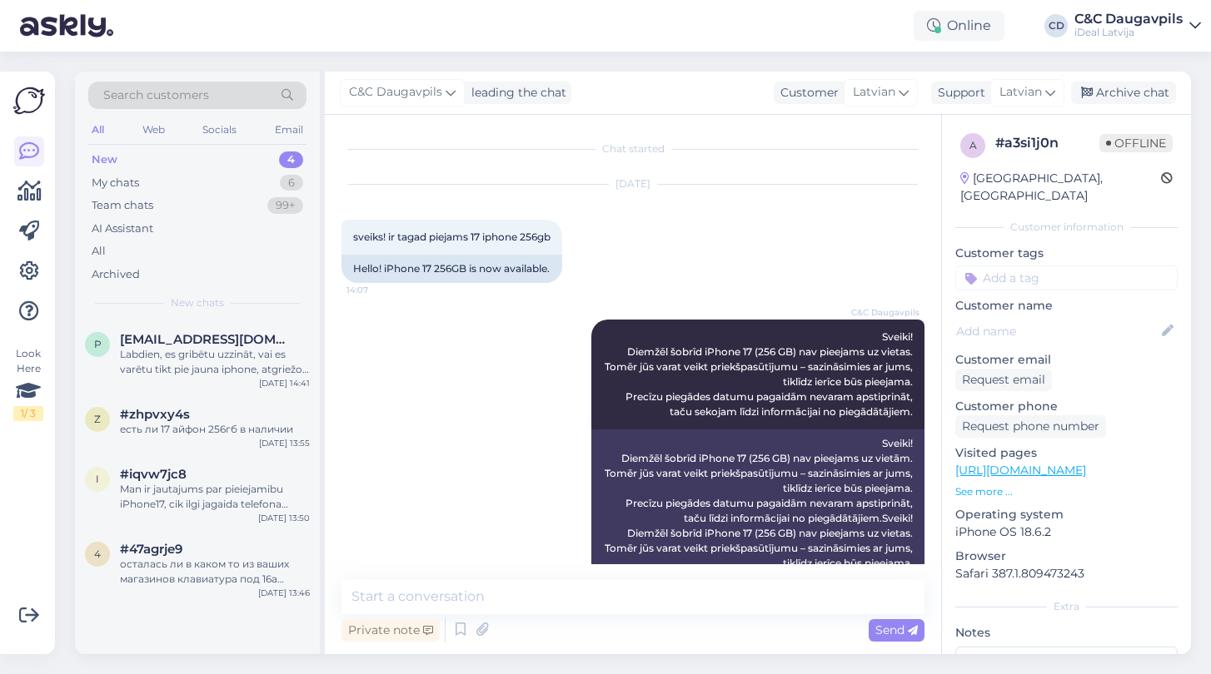
click at [861, 249] on div "[DATE] sveiks! ir tagad piejams 17 iphone 256gb 14:07 Hello! iPhone 17 256GB is…" at bounding box center [632, 234] width 583 height 135
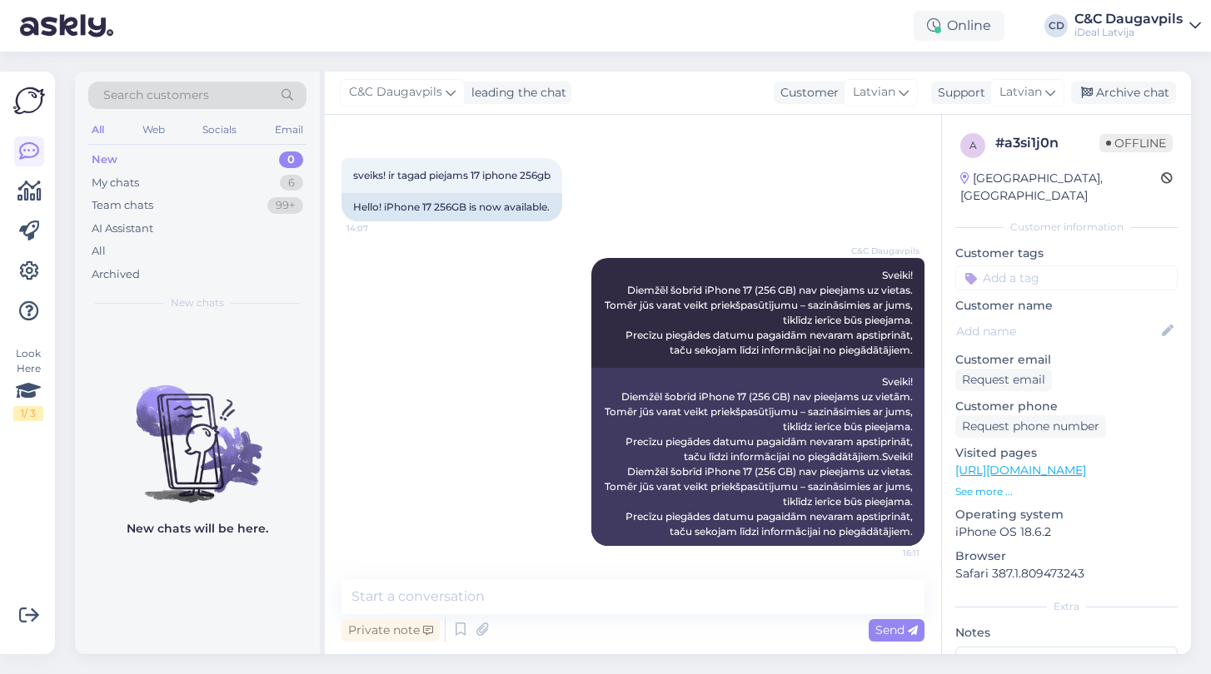
scroll to position [62, 0]
click at [102, 182] on div "My chats" at bounding box center [115, 183] width 47 height 17
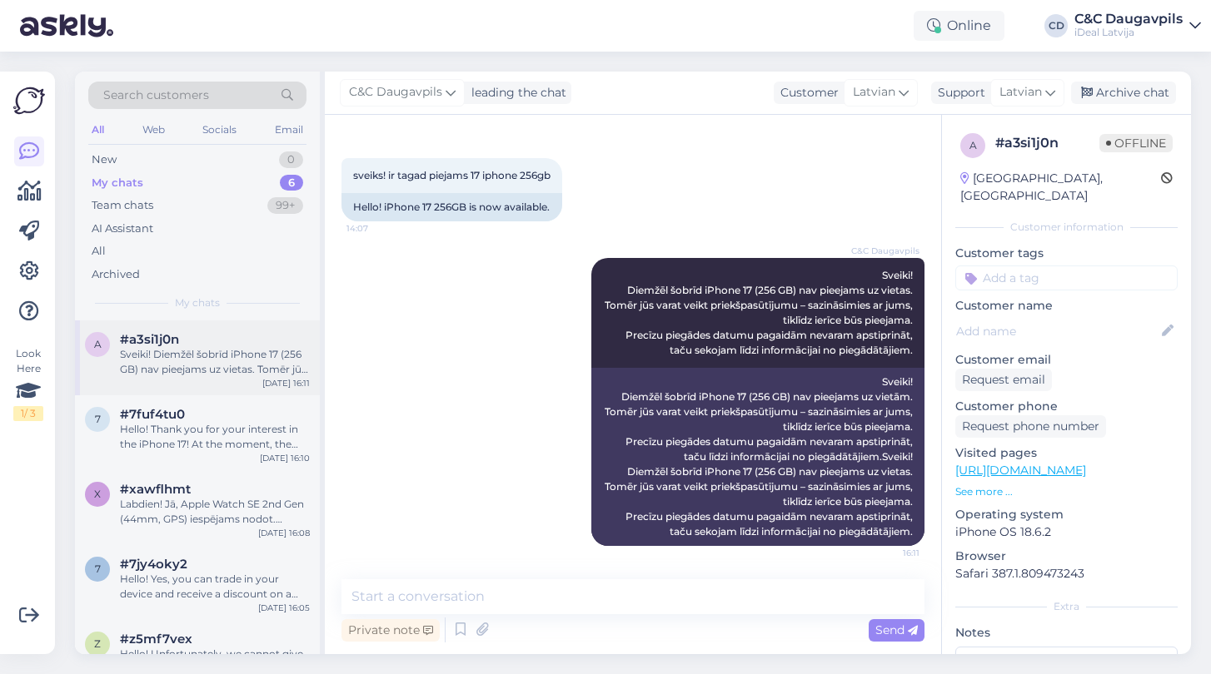
click at [205, 372] on div "Sveiki! Diemžēl šobrīd iPhone 17 (256 GB) nav pieejams uz vietas. Tomēr jūs var…" at bounding box center [215, 362] width 190 height 30
click at [191, 415] on div "#7fuf4tu0" at bounding box center [215, 414] width 190 height 15
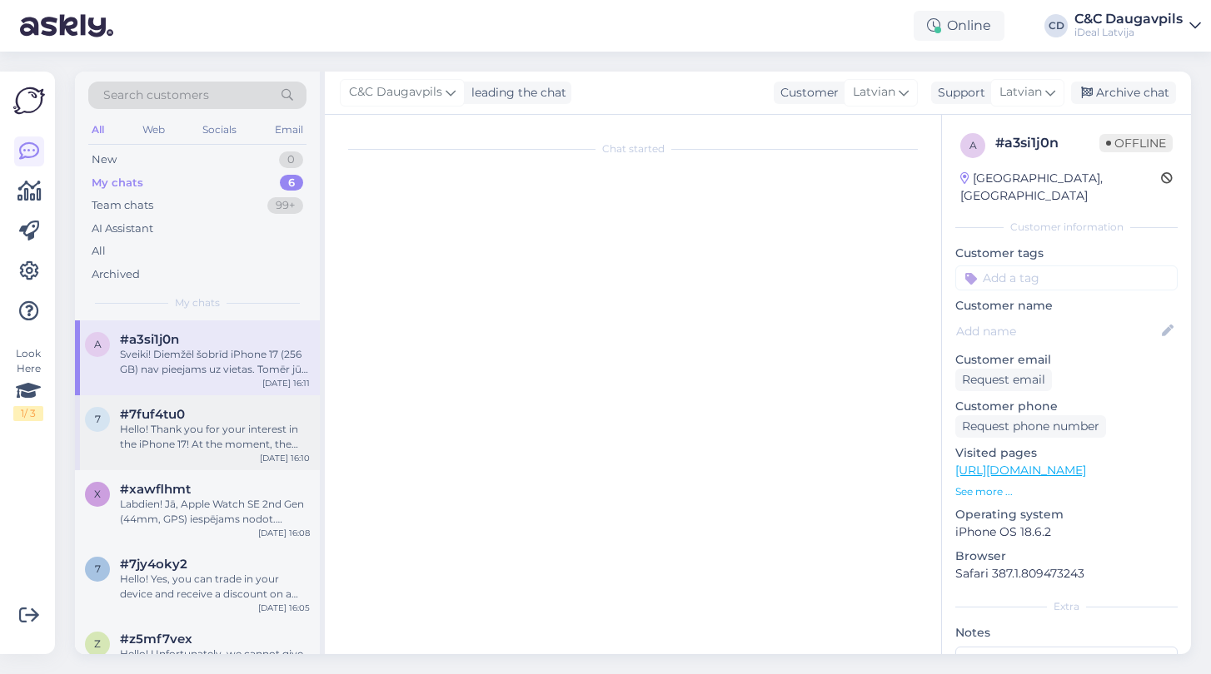
scroll to position [84, 0]
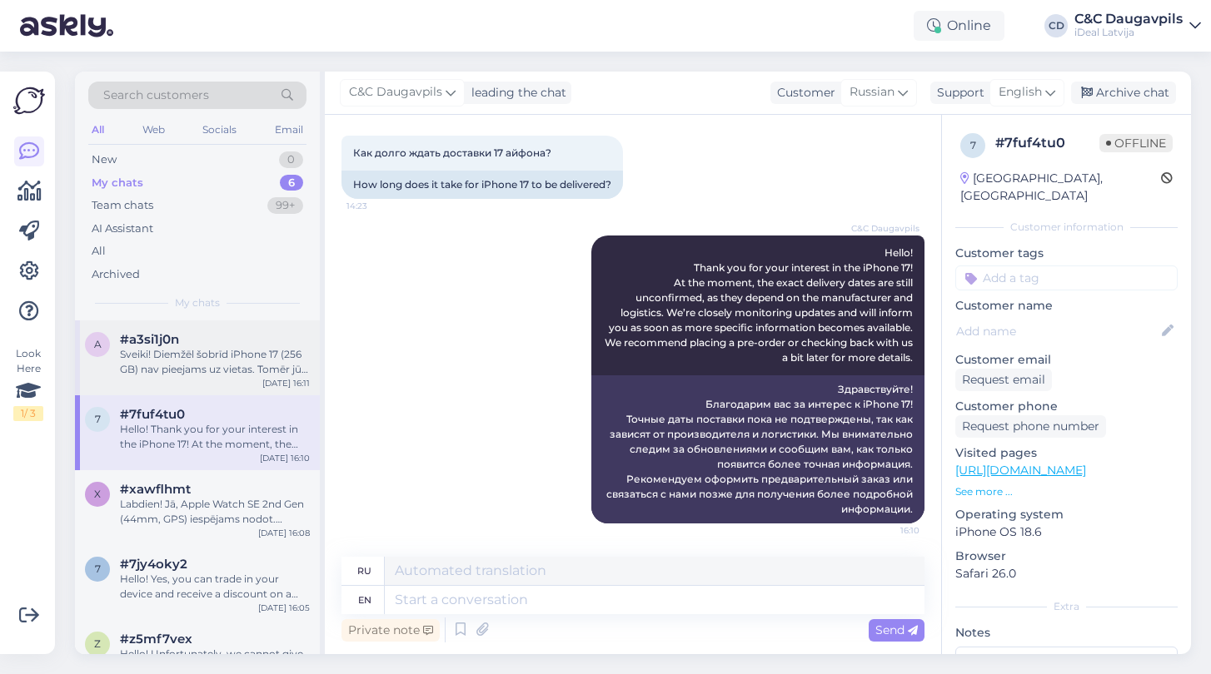
click at [185, 371] on div "Sveiki! Diemžēl šobrīd iPhone 17 (256 GB) nav pieejams uz vietas. Tomēr jūs var…" at bounding box center [215, 362] width 190 height 30
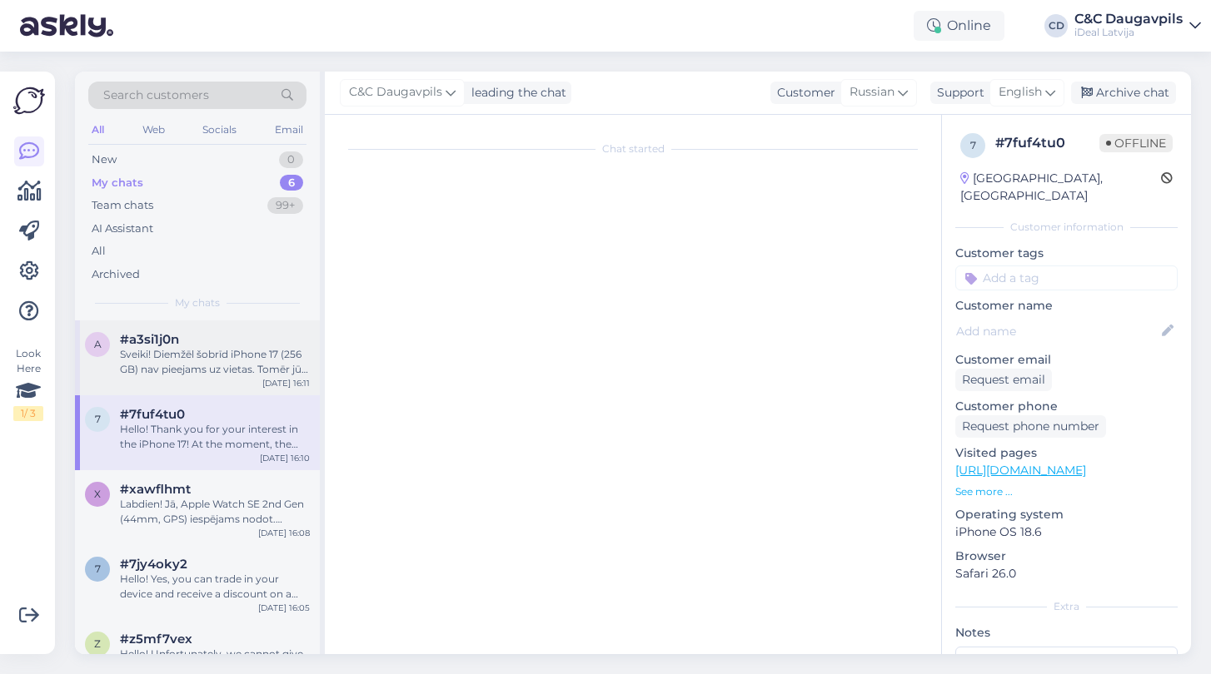
scroll to position [62, 0]
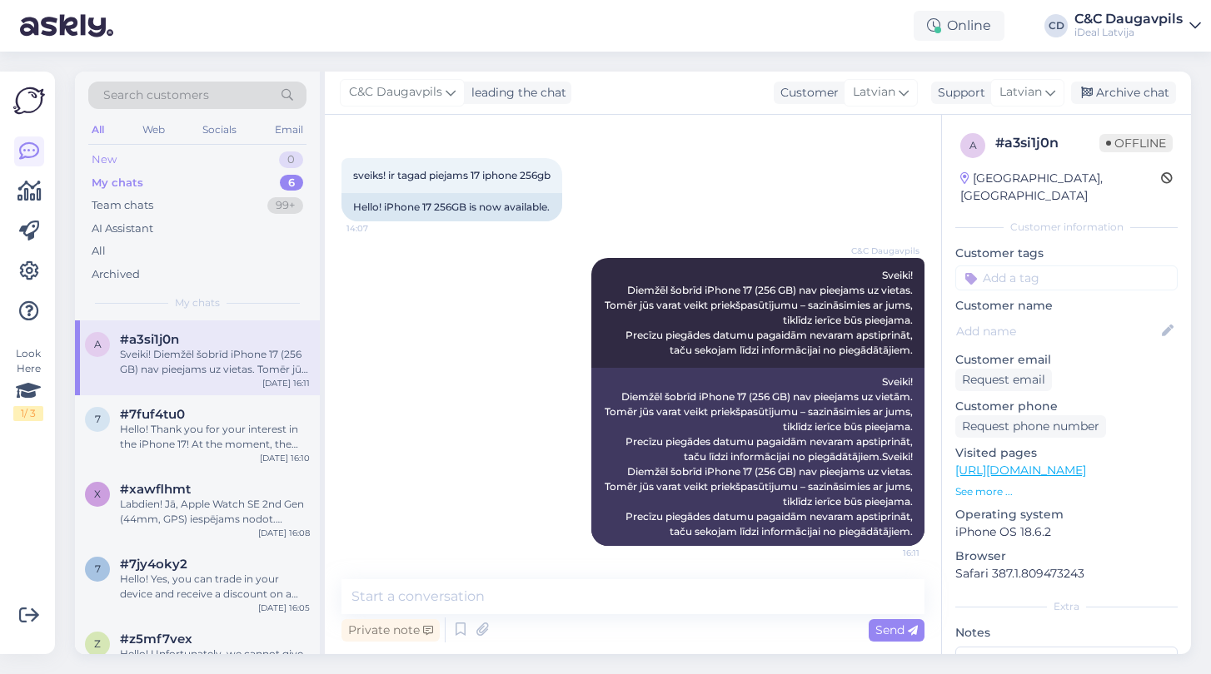
click at [95, 157] on div "New" at bounding box center [104, 160] width 25 height 17
